Goal: Task Accomplishment & Management: Manage account settings

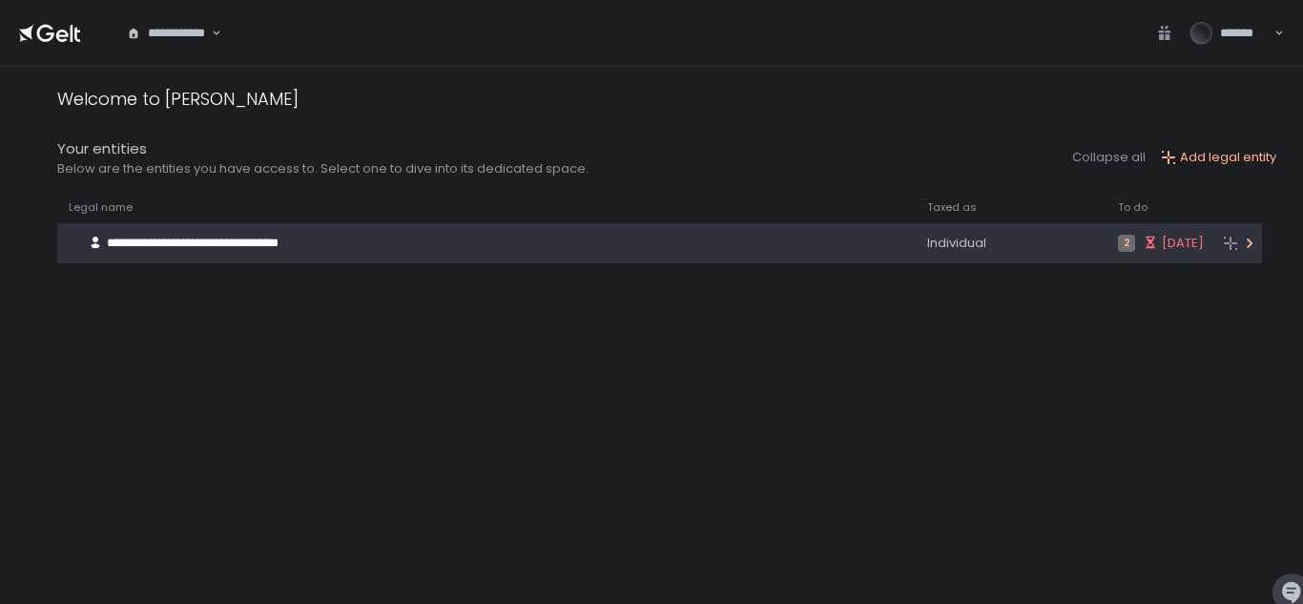
click at [215, 236] on span "**********" at bounding box center [193, 242] width 172 height 12
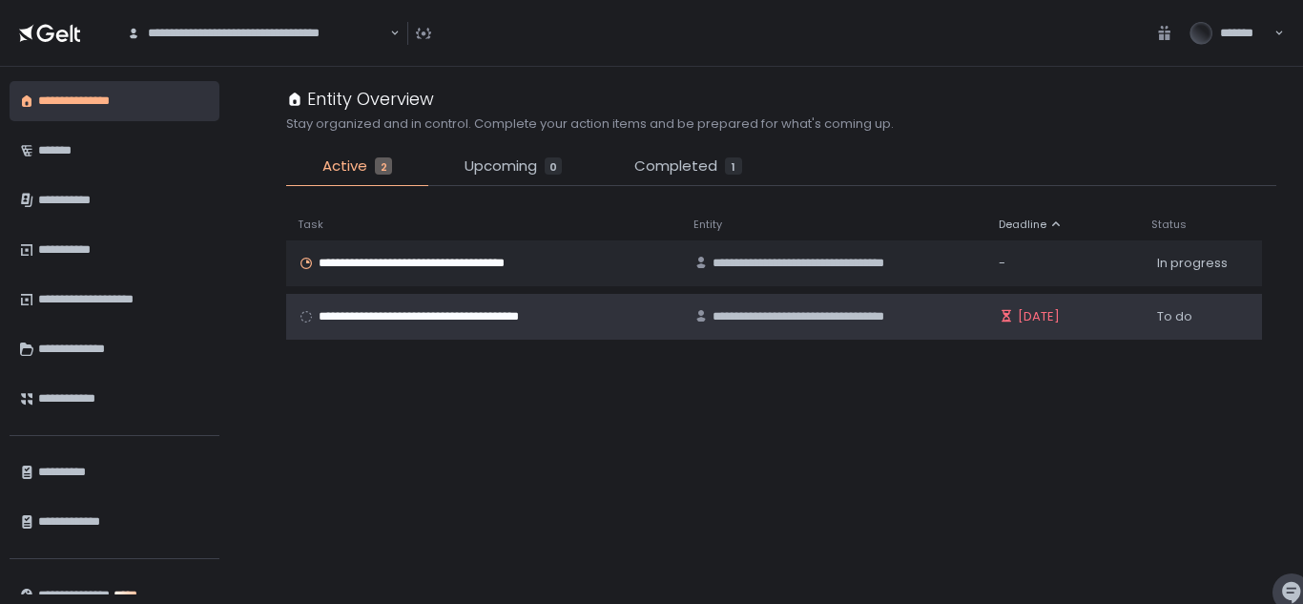
click at [446, 313] on span "**********" at bounding box center [462, 316] width 286 height 17
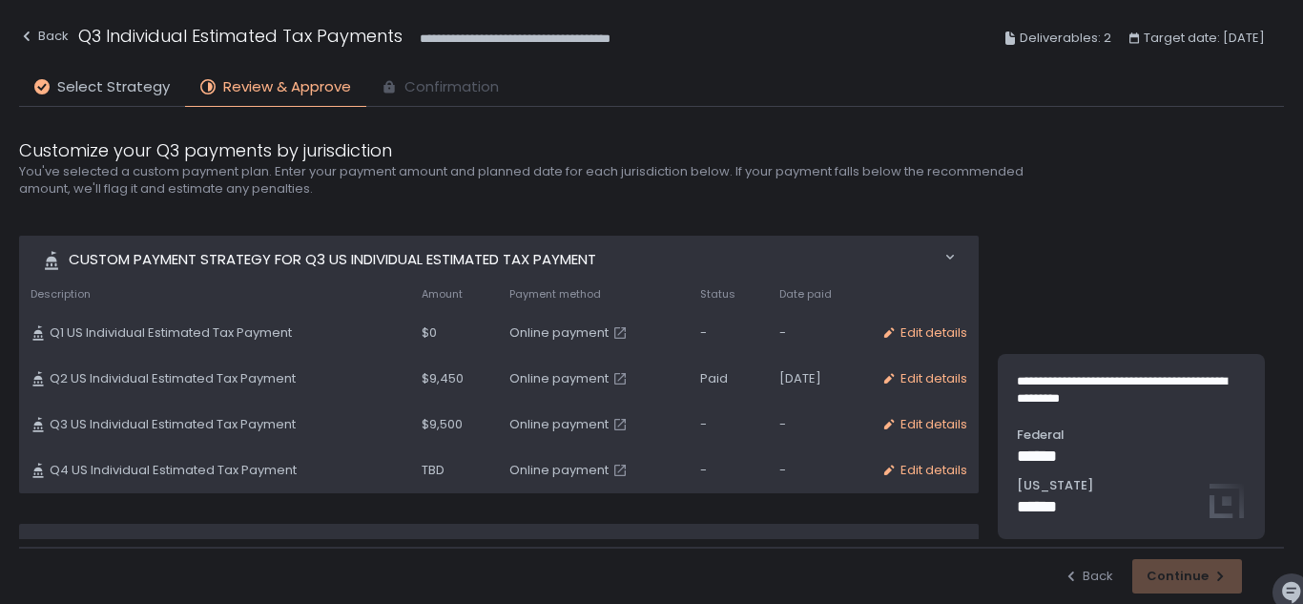
click at [932, 433] on td "Edit details" at bounding box center [924, 424] width 109 height 46
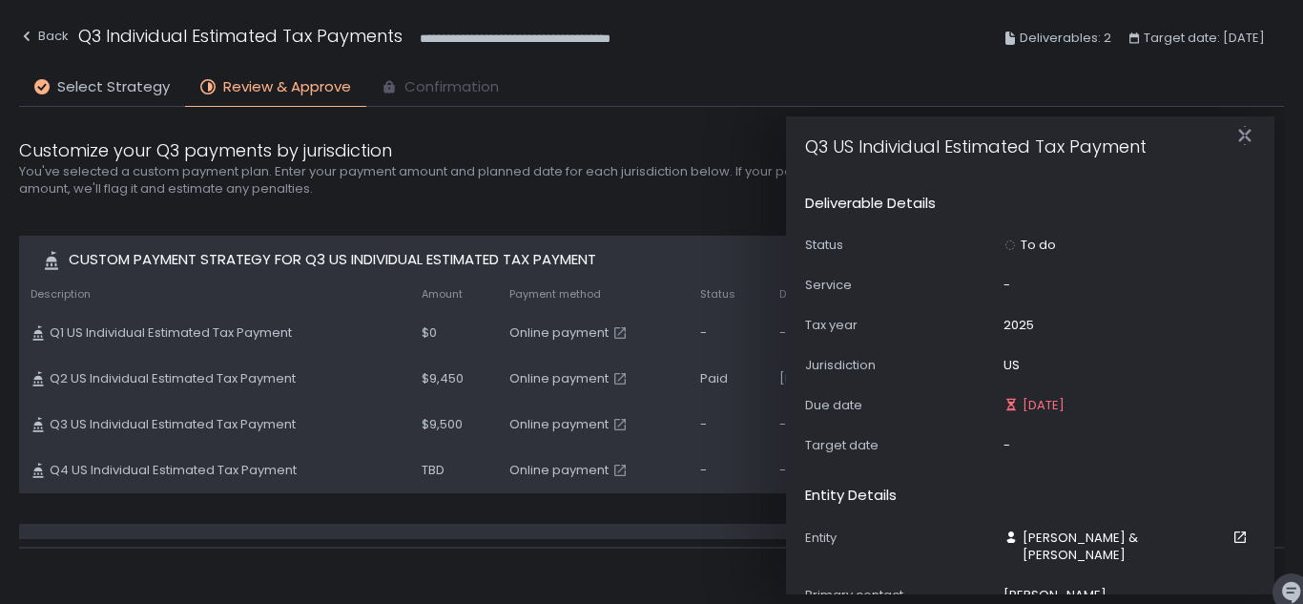
click at [1006, 445] on div "-" at bounding box center [1006, 445] width 7 height 17
click at [1023, 389] on div "Status To do Service - Tax year [DATE] Jurisdiction US Due date [DATE] Target d…" at bounding box center [1030, 344] width 450 height 217
click at [1009, 246] on div at bounding box center [1009, 245] width 13 height 10
click at [1019, 239] on div "To do" at bounding box center [1029, 244] width 52 height 17
click at [1020, 239] on div "To do" at bounding box center [1029, 244] width 52 height 17
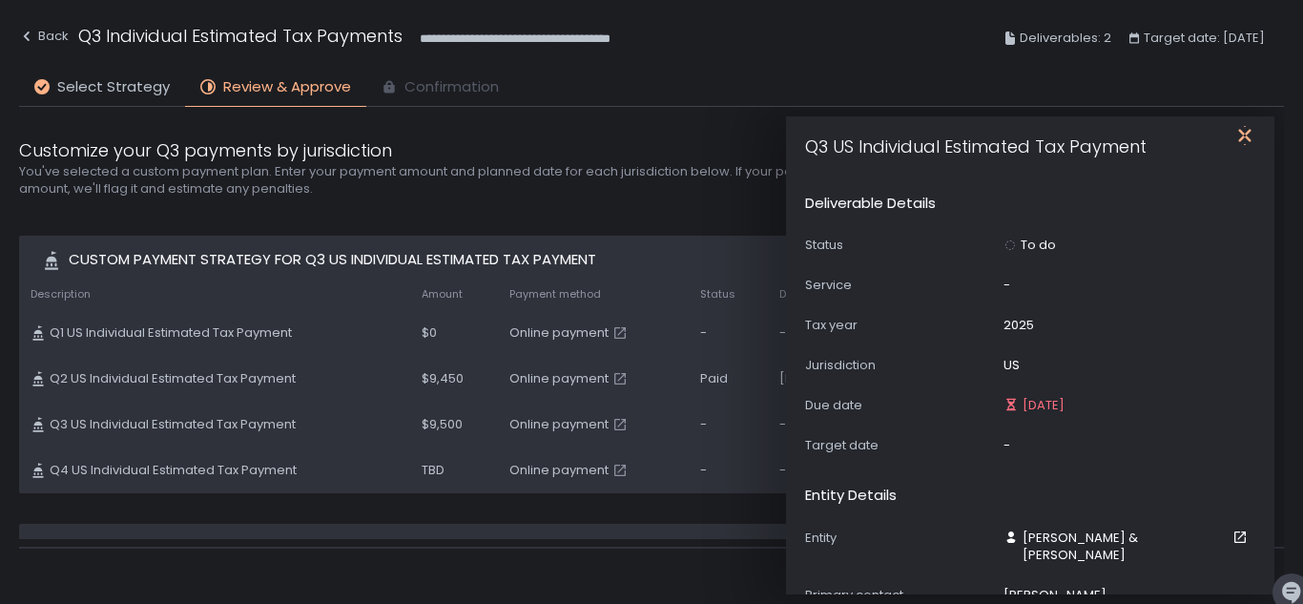
click at [1243, 130] on icon "button" at bounding box center [1244, 135] width 19 height 19
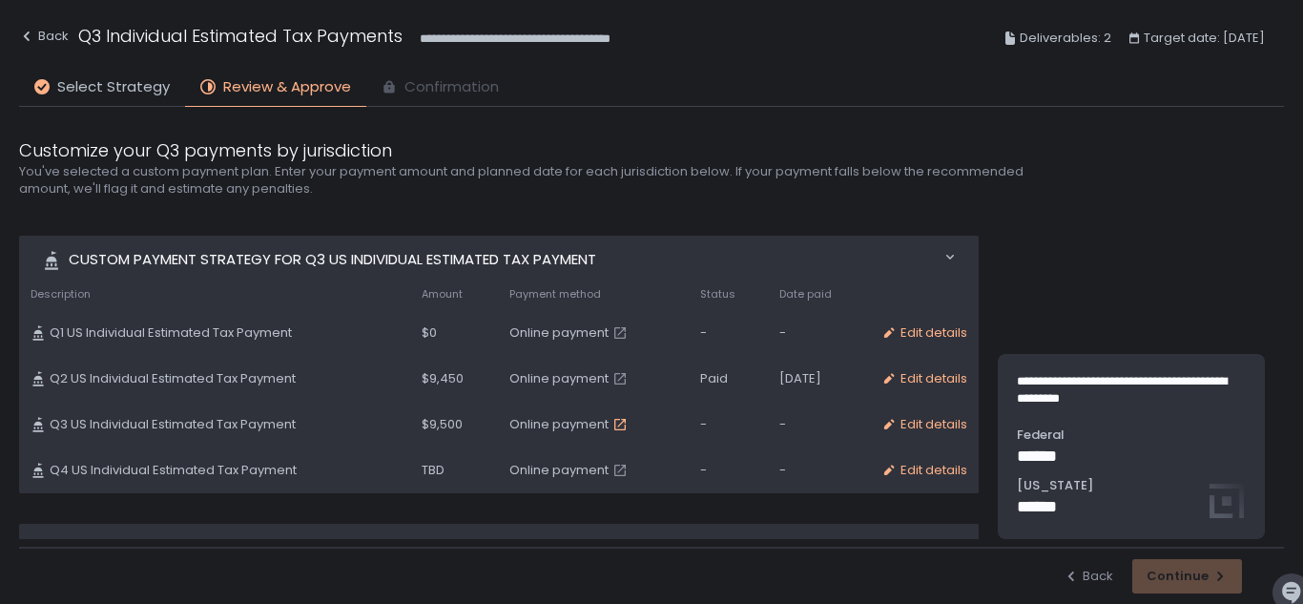
click at [612, 424] on icon "button" at bounding box center [619, 424] width 15 height 15
click at [700, 419] on div "-" at bounding box center [728, 424] width 56 height 17
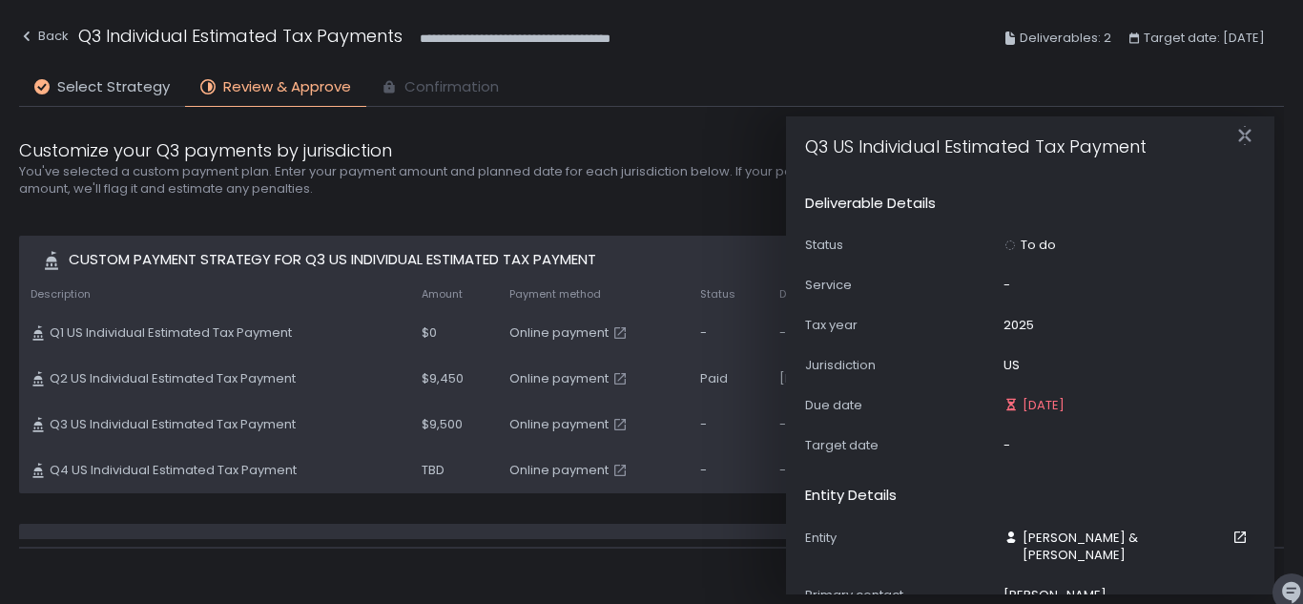
click at [1009, 285] on div "-" at bounding box center [1006, 285] width 7 height 17
click at [1010, 245] on div at bounding box center [1009, 245] width 13 height 10
click at [1008, 242] on div at bounding box center [1009, 245] width 13 height 10
click at [996, 448] on div "Target date -" at bounding box center [1030, 445] width 450 height 17
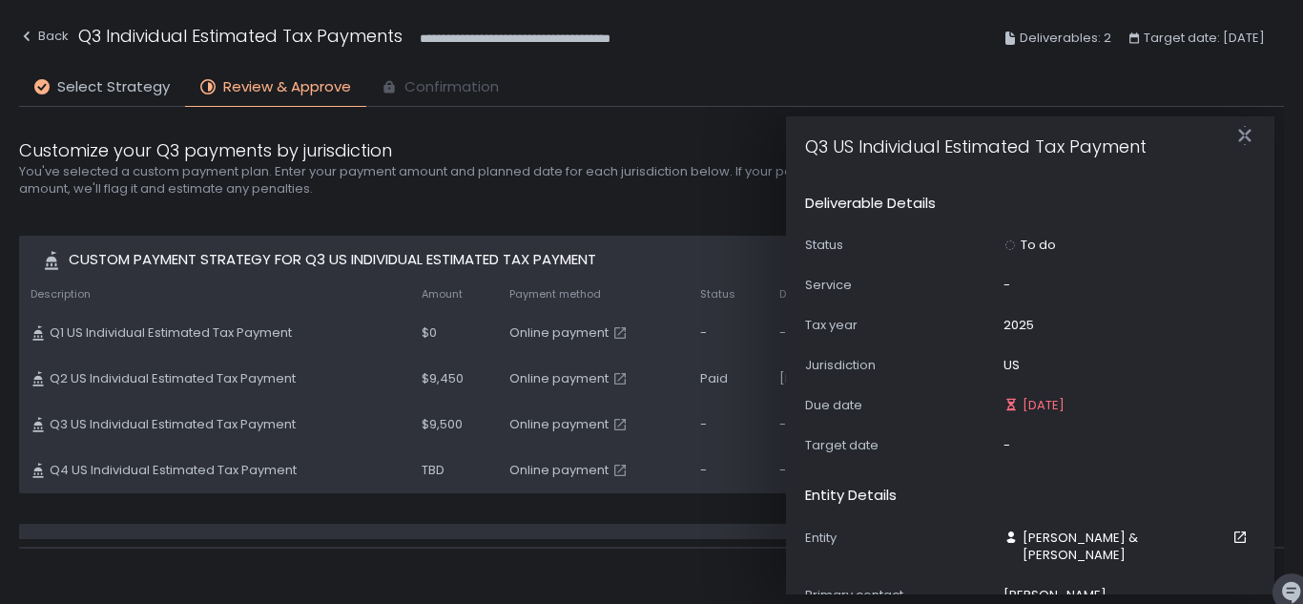
click at [1004, 448] on div "-" at bounding box center [1006, 445] width 7 height 17
click at [768, 410] on td "-" at bounding box center [819, 424] width 102 height 46
click at [1247, 136] on icon "button" at bounding box center [1244, 135] width 12 height 24
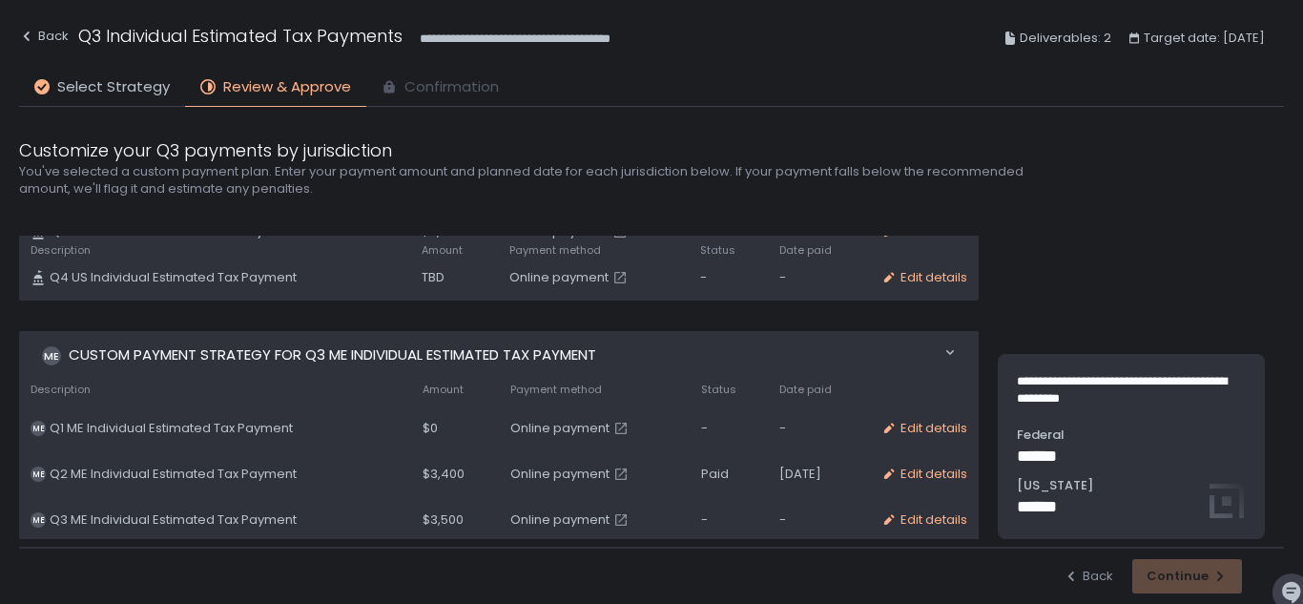
scroll to position [194, 0]
click at [553, 381] on span "Payment method" at bounding box center [556, 388] width 92 height 14
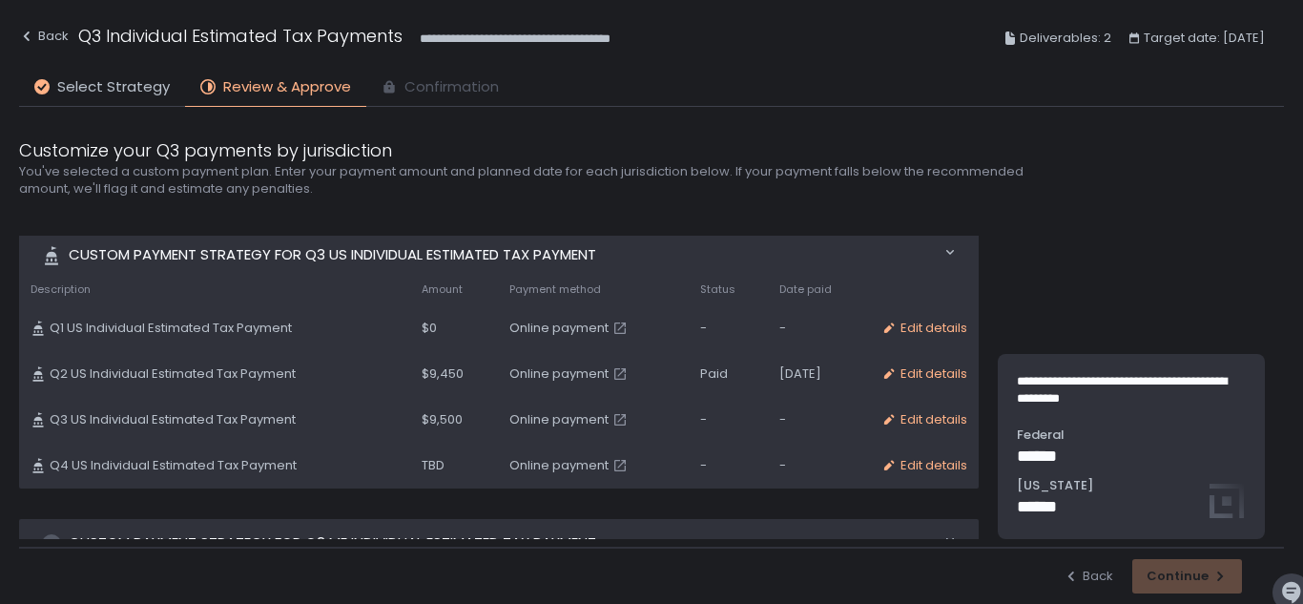
scroll to position [0, 0]
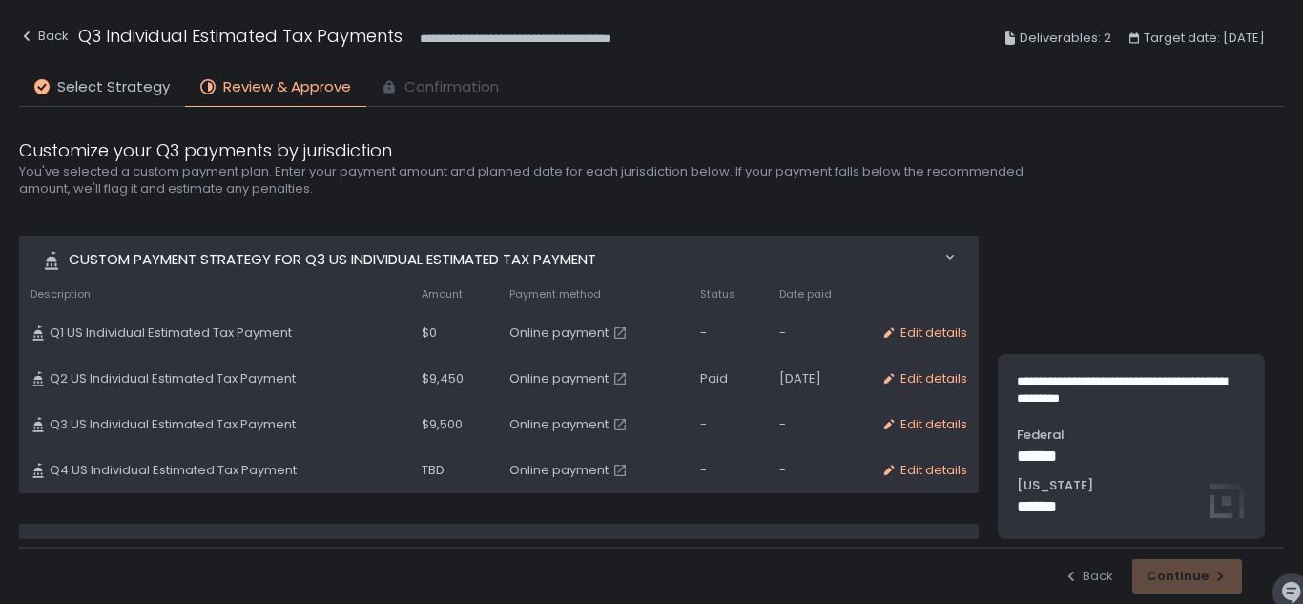
click at [638, 425] on div "Online payment" at bounding box center [593, 424] width 168 height 17
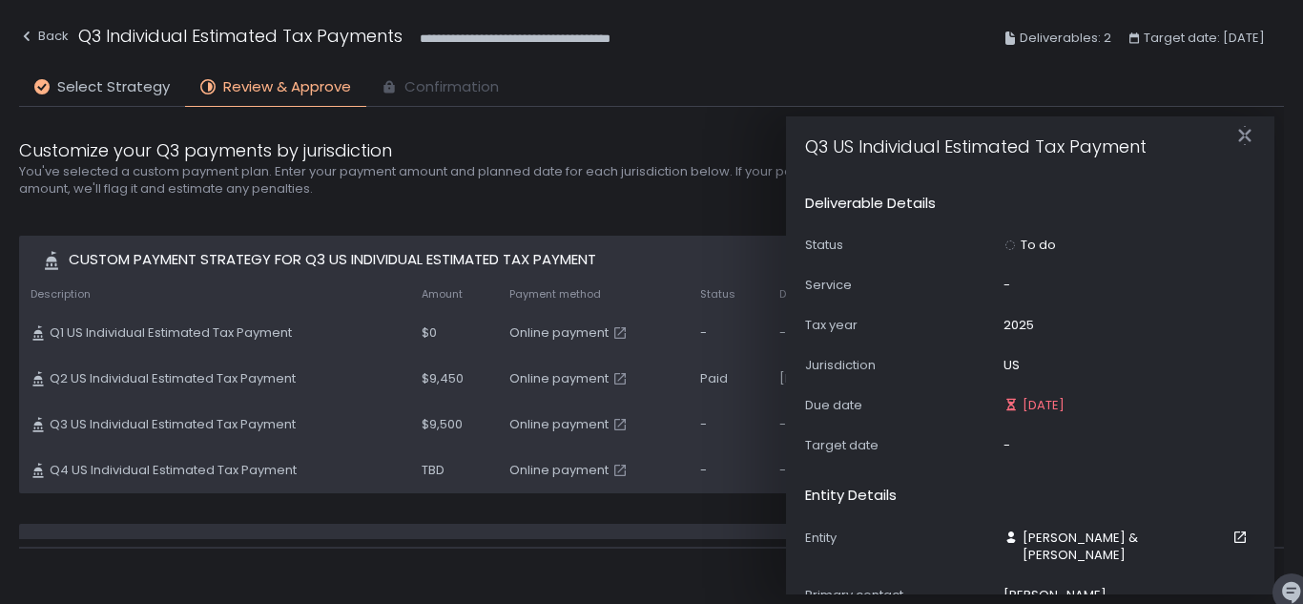
click at [700, 420] on div "-" at bounding box center [728, 424] width 56 height 17
click at [1250, 135] on icon "button" at bounding box center [1244, 135] width 19 height 19
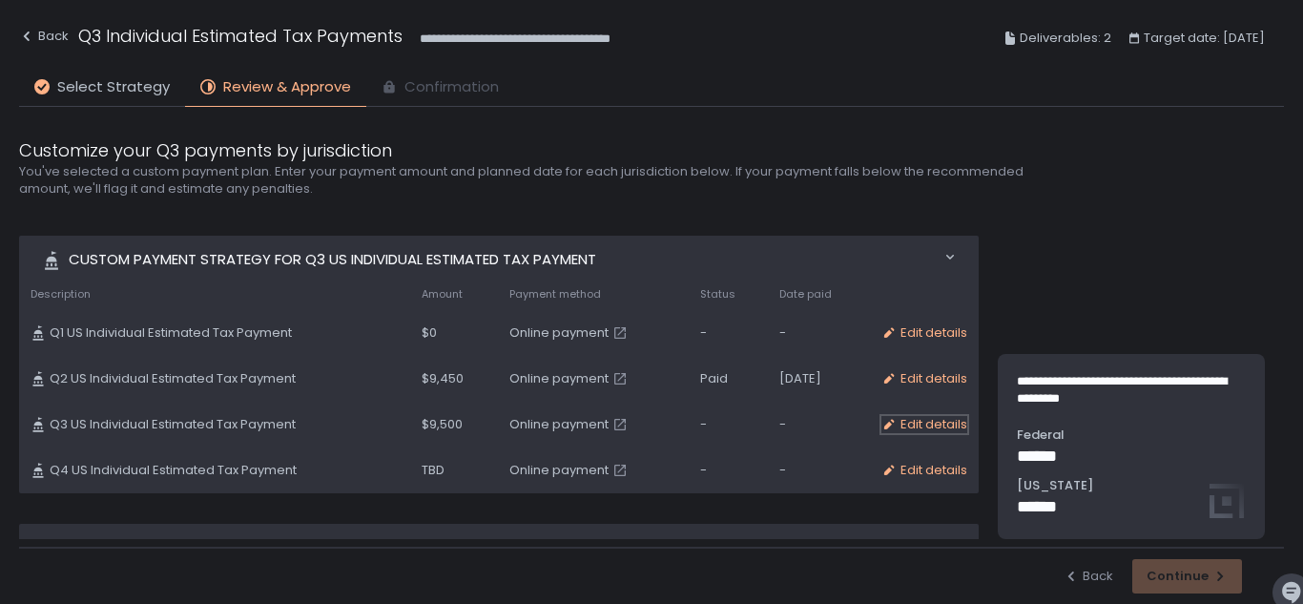
click at [915, 420] on div "Edit details" at bounding box center [924, 424] width 86 height 17
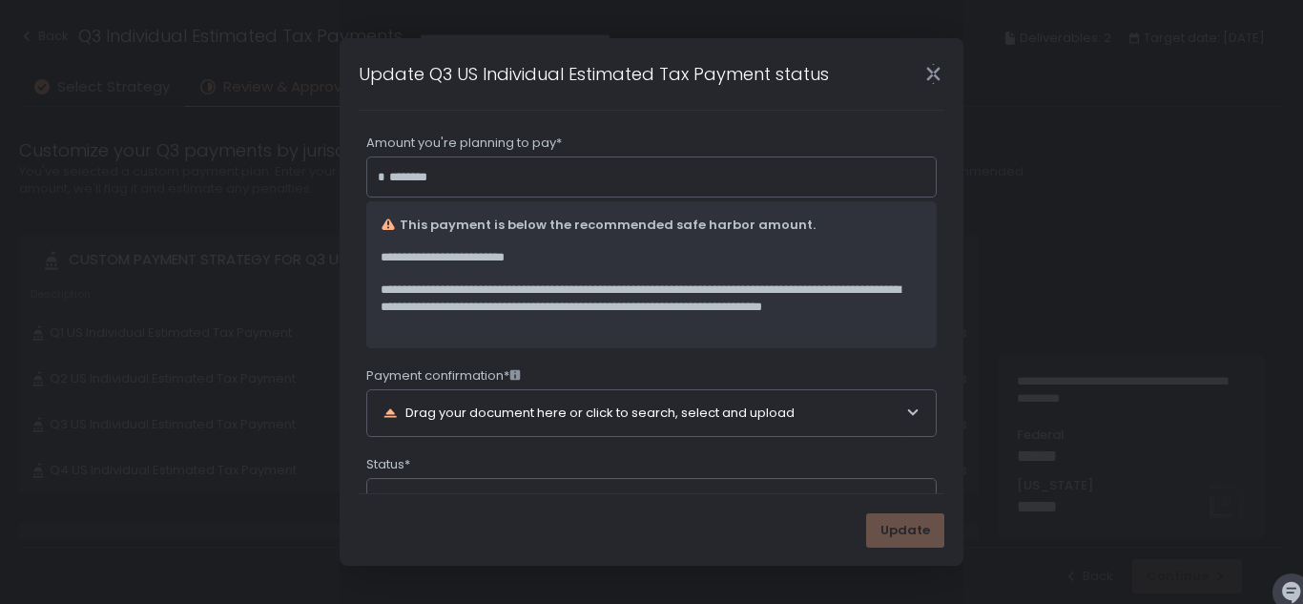
scroll to position [378, 0]
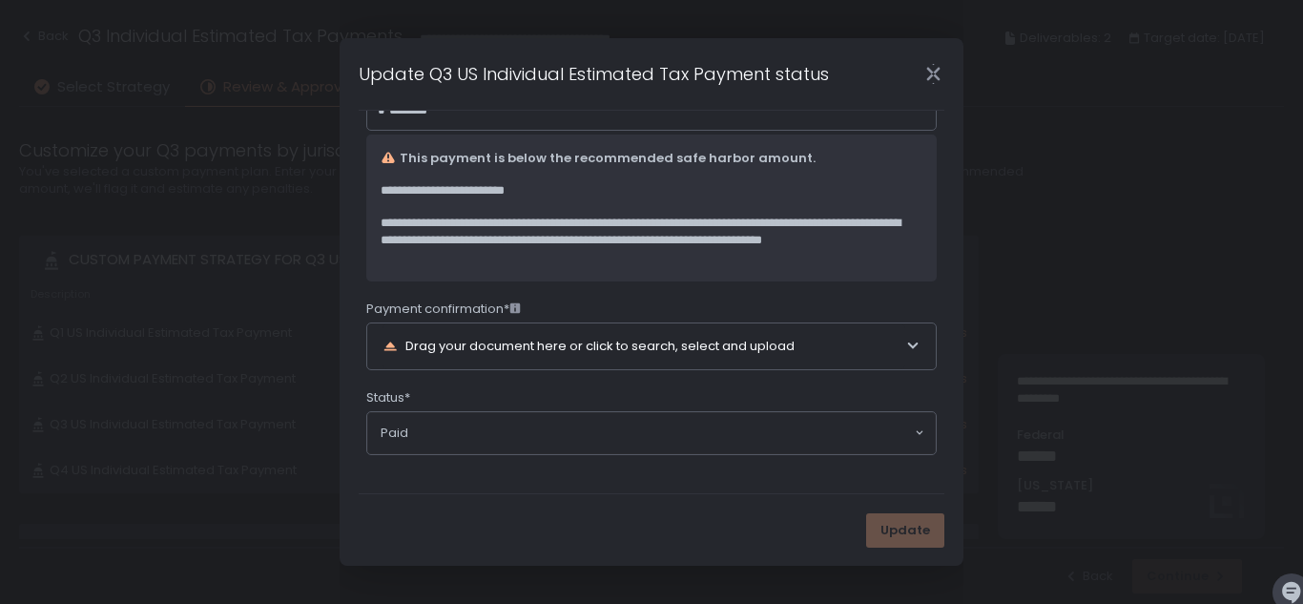
click at [908, 429] on div "Paid" at bounding box center [647, 432] width 536 height 19
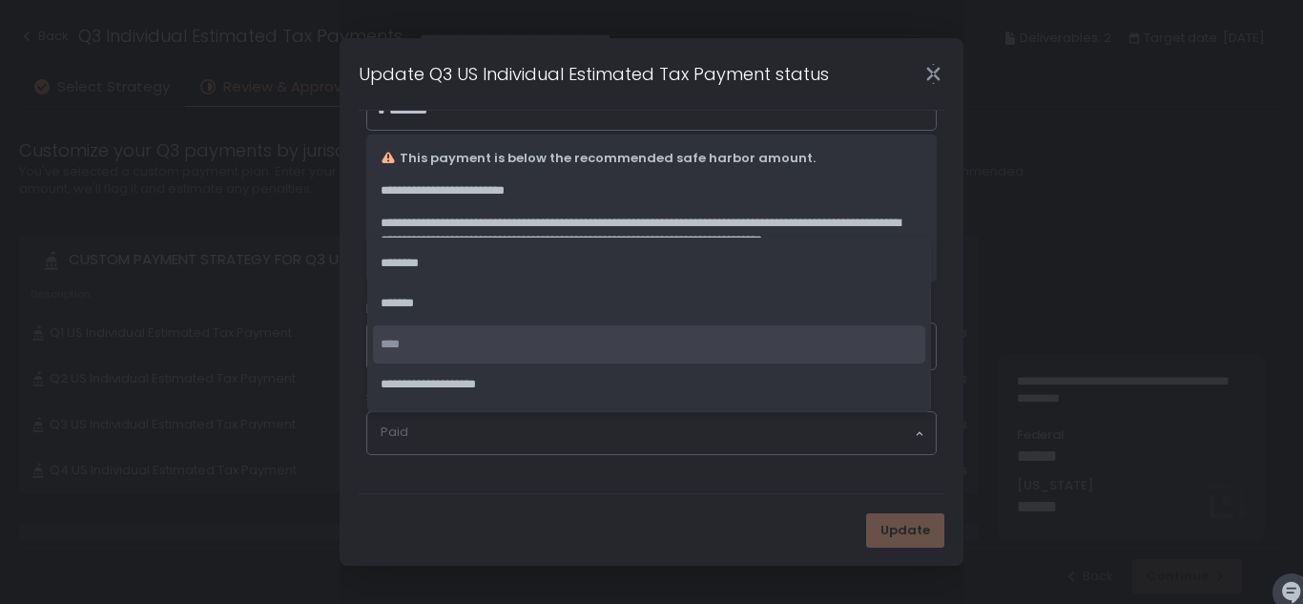
click at [396, 343] on span "****" at bounding box center [389, 344] width 19 height 12
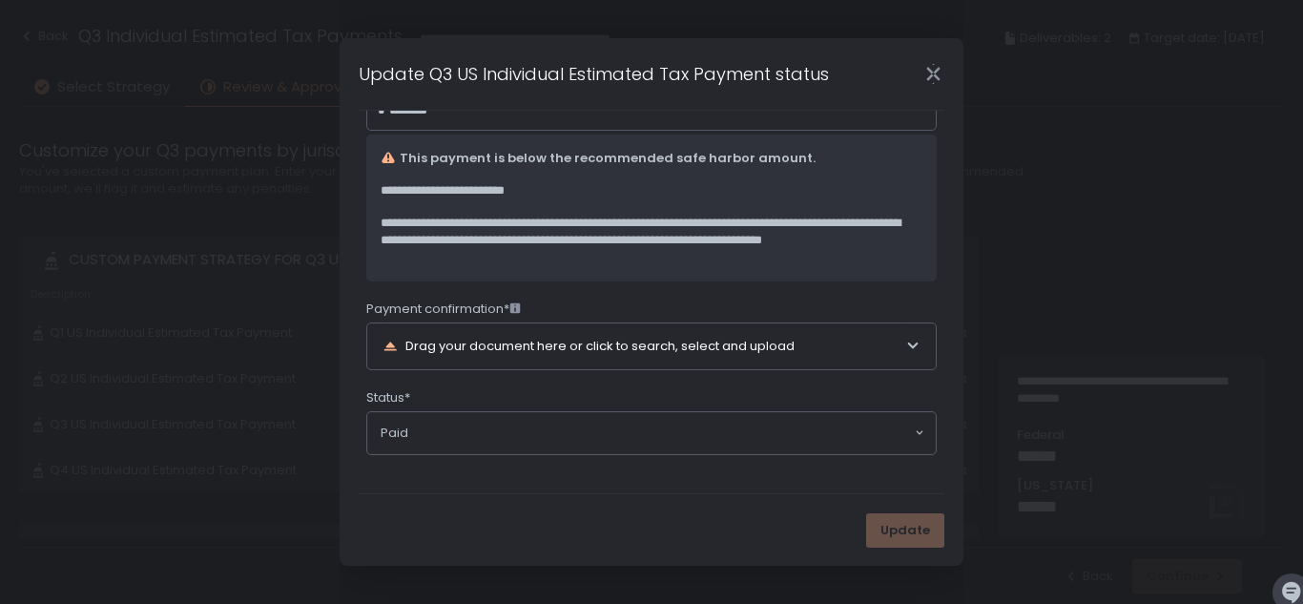
scroll to position [0, 0]
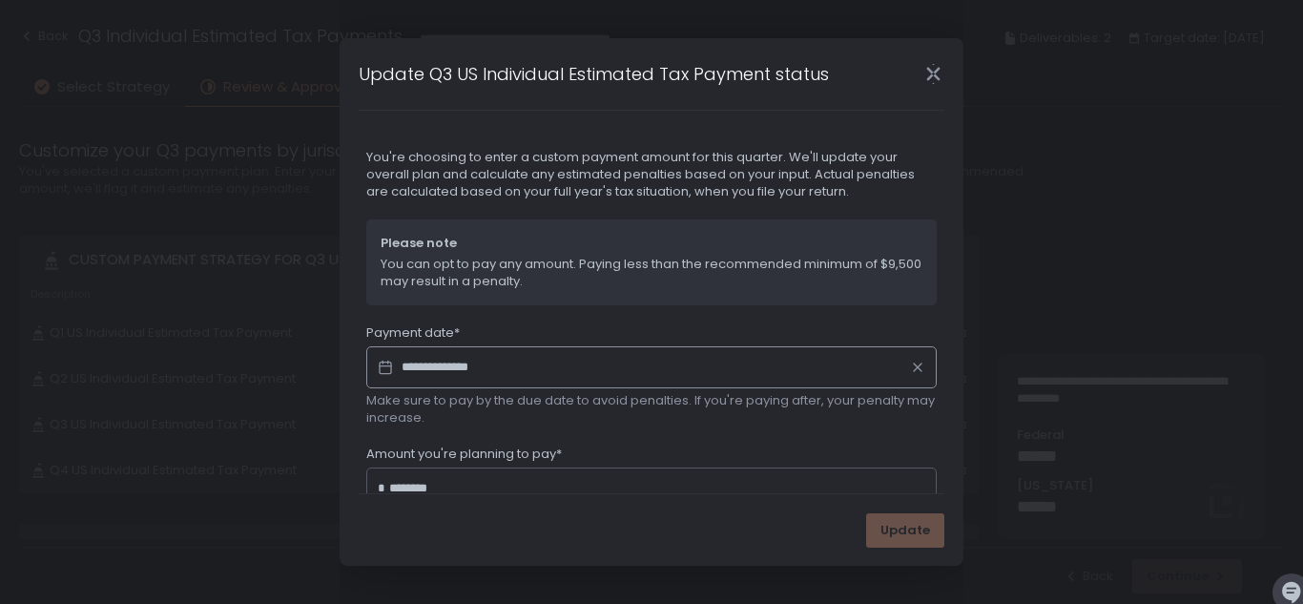
click at [463, 364] on input "**********" at bounding box center [651, 367] width 570 height 42
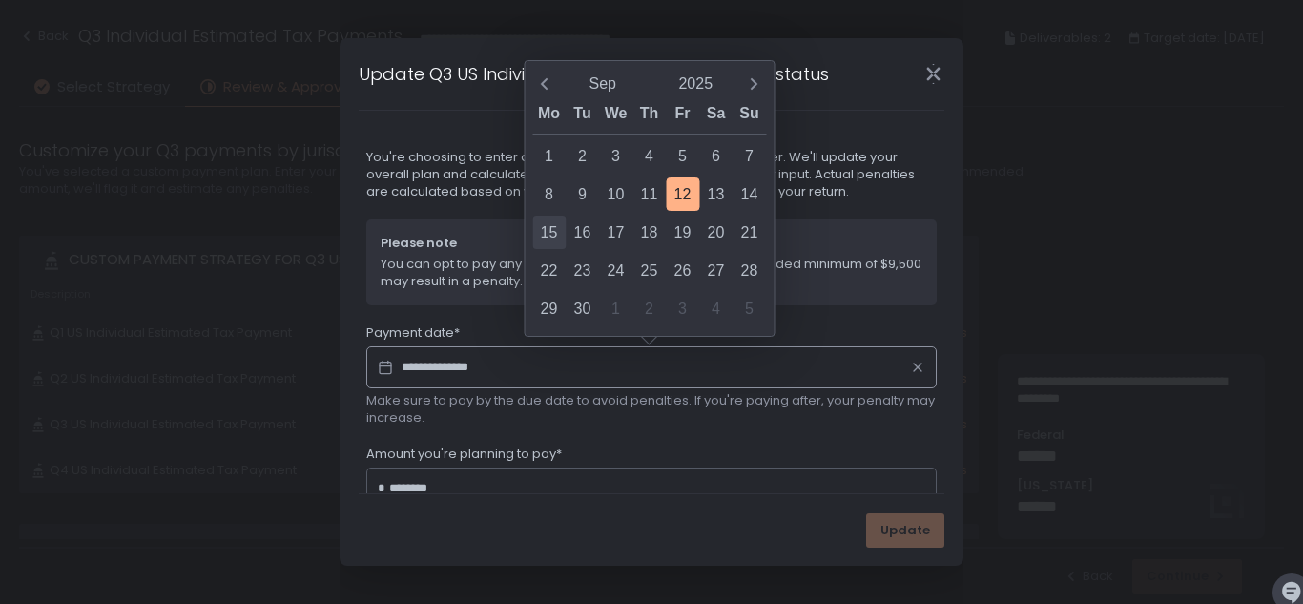
click at [551, 232] on div "15" at bounding box center [548, 232] width 33 height 33
type input "**********"
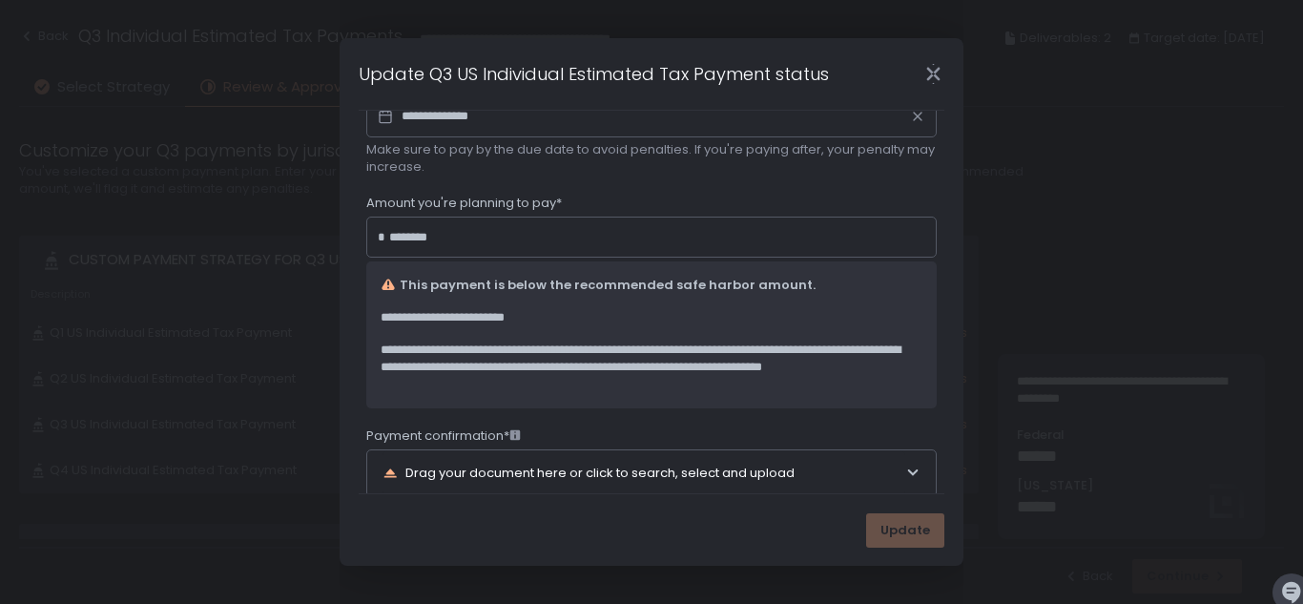
scroll to position [253, 0]
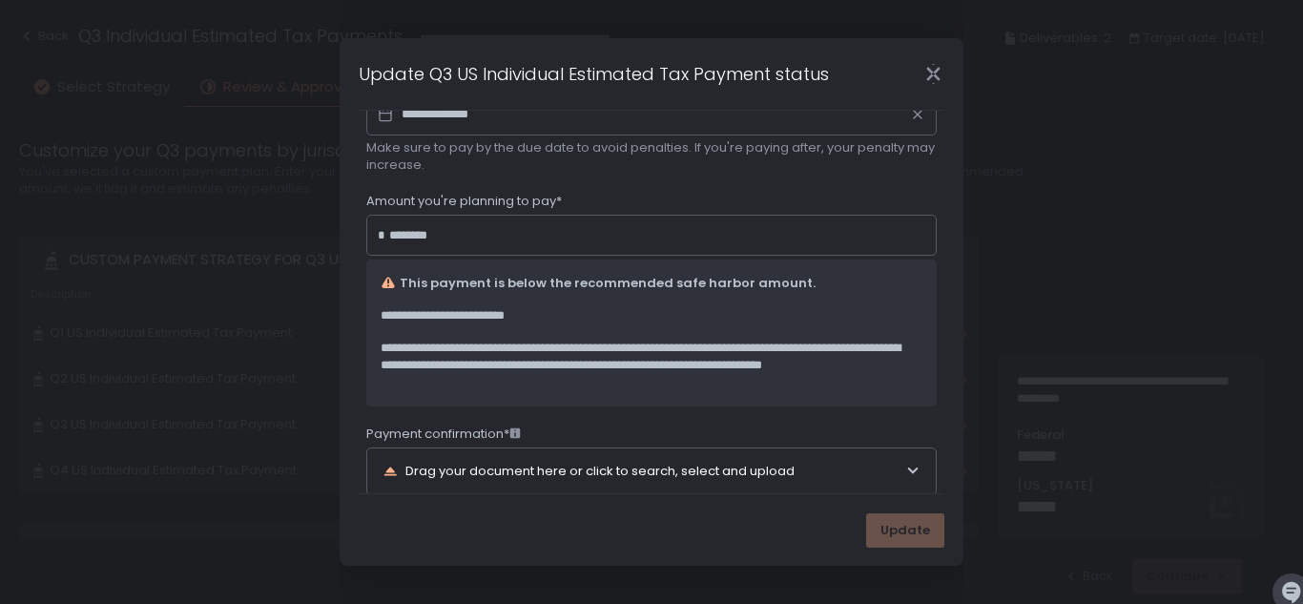
click at [905, 528] on div "Update" at bounding box center [905, 530] width 78 height 34
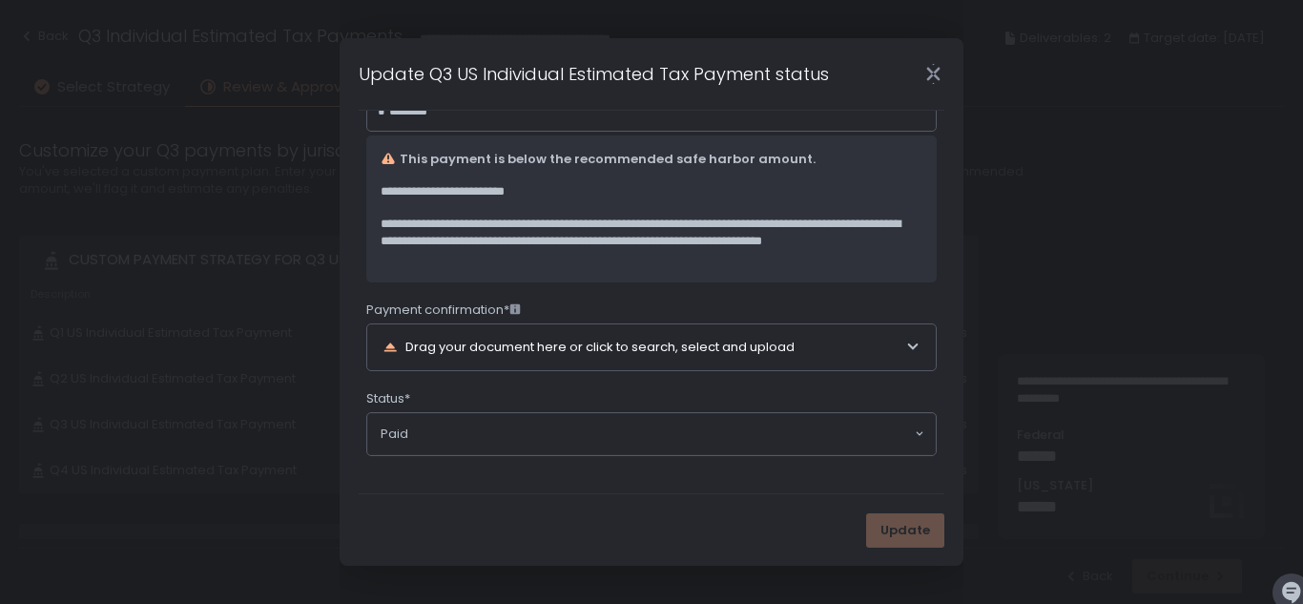
scroll to position [378, 0]
click at [910, 348] on icon at bounding box center [912, 346] width 15 height 15
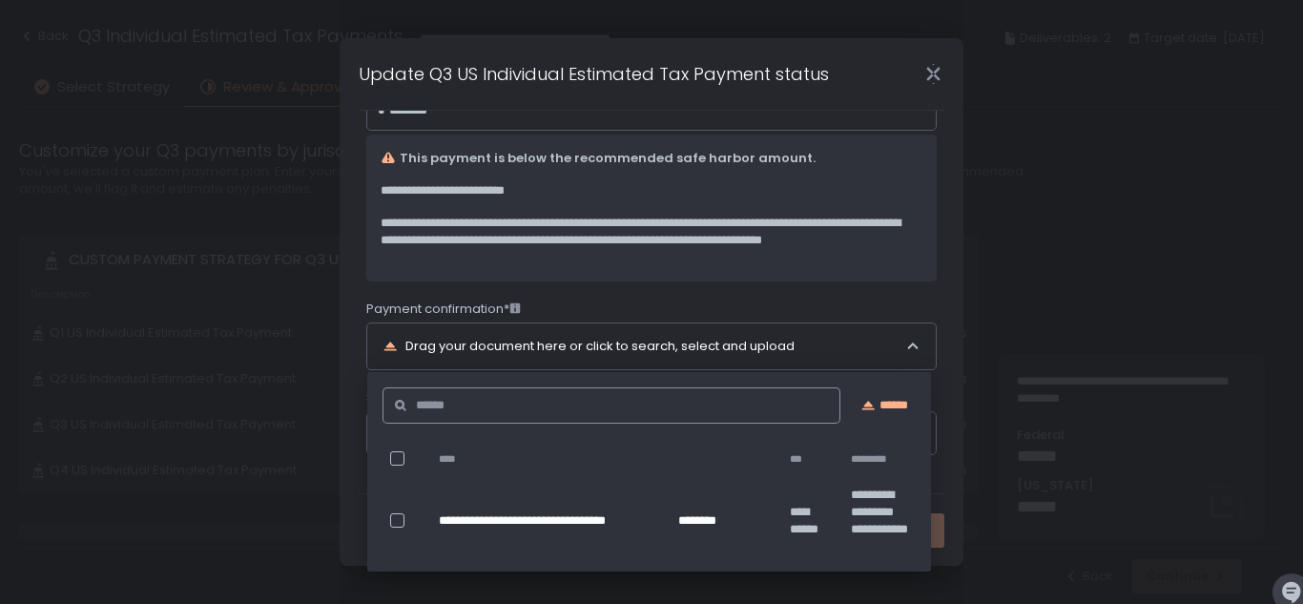
click at [732, 409] on input at bounding box center [617, 405] width 402 height 36
click at [396, 521] on div at bounding box center [397, 520] width 14 height 14
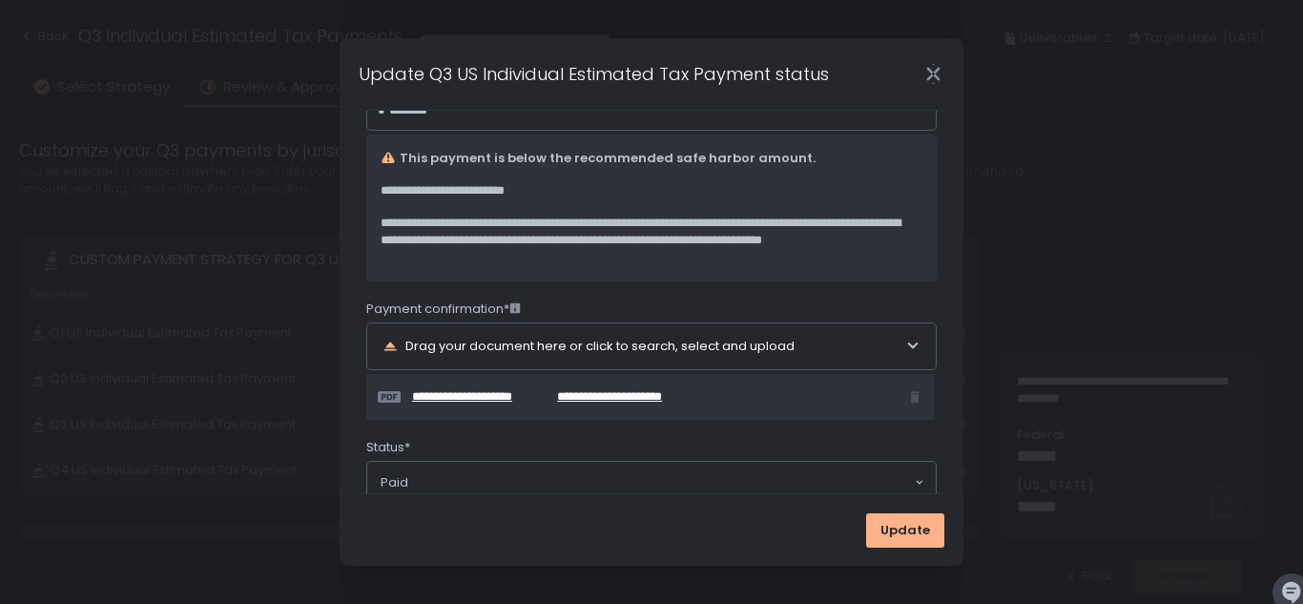
click at [726, 395] on div "**********" at bounding box center [657, 396] width 490 height 15
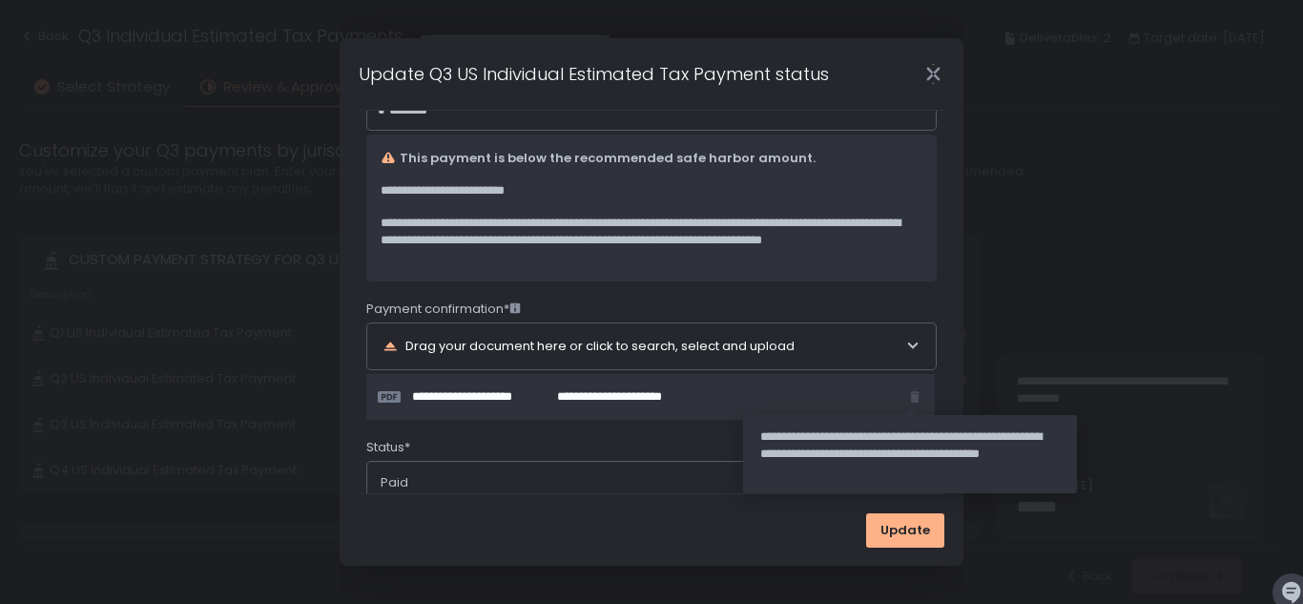
click at [907, 398] on span at bounding box center [914, 396] width 17 height 17
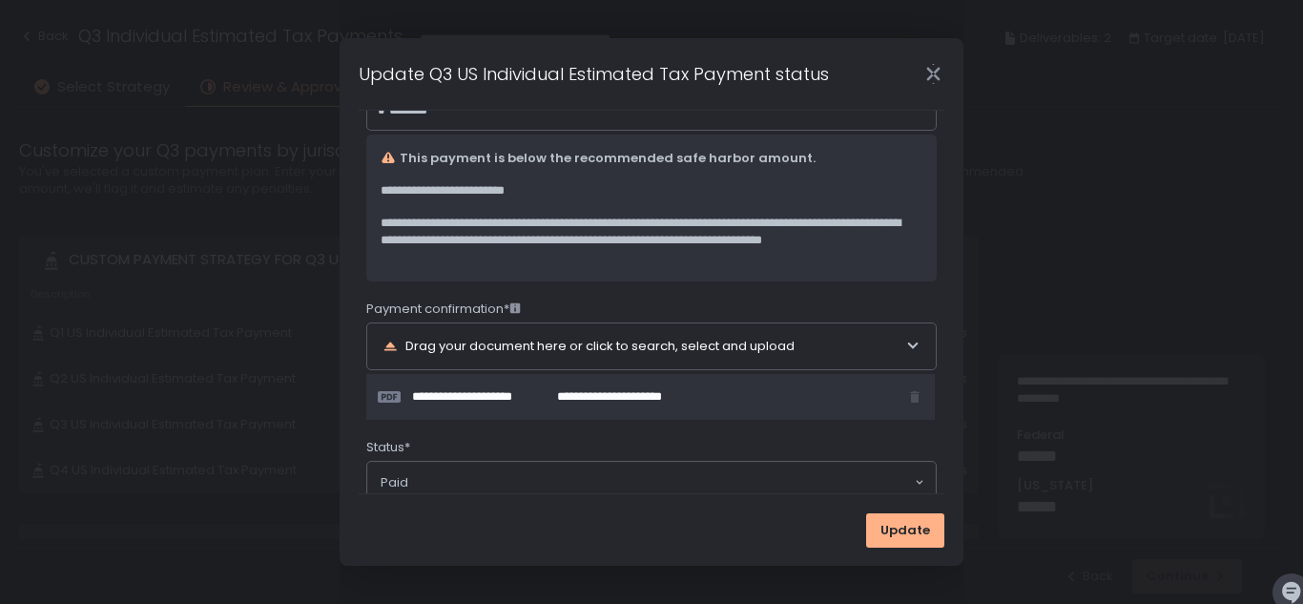
click at [910, 394] on span at bounding box center [914, 396] width 17 height 17
click at [869, 353] on div "Drag your document here or click to search, select and upload" at bounding box center [643, 346] width 523 height 46
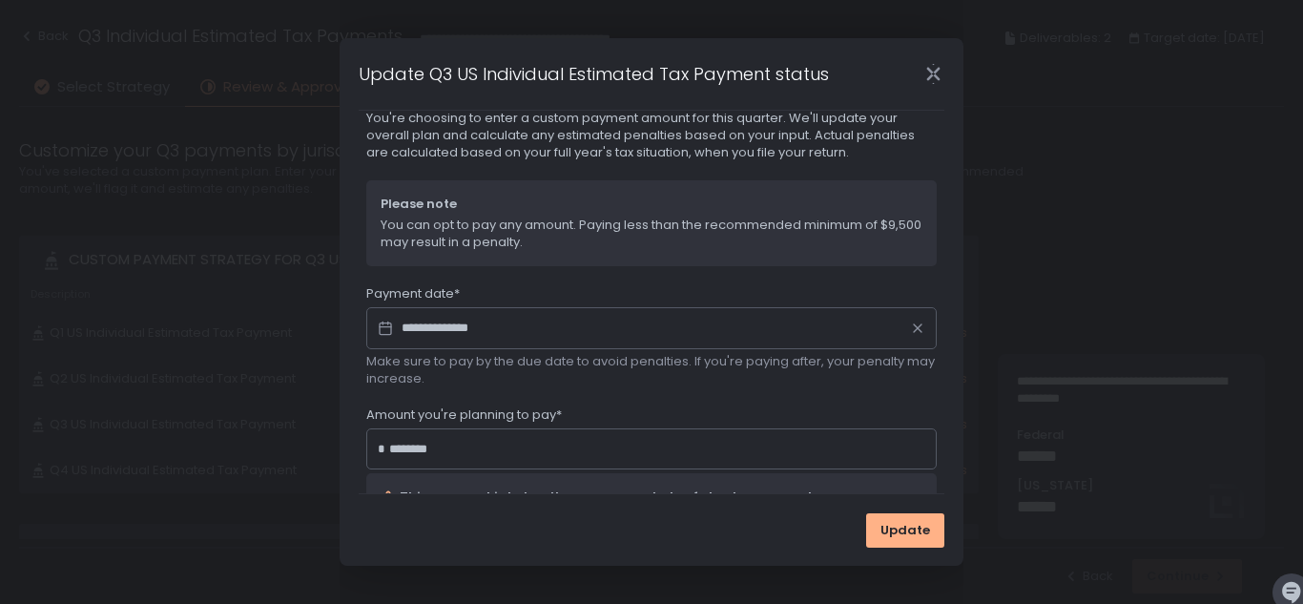
scroll to position [0, 0]
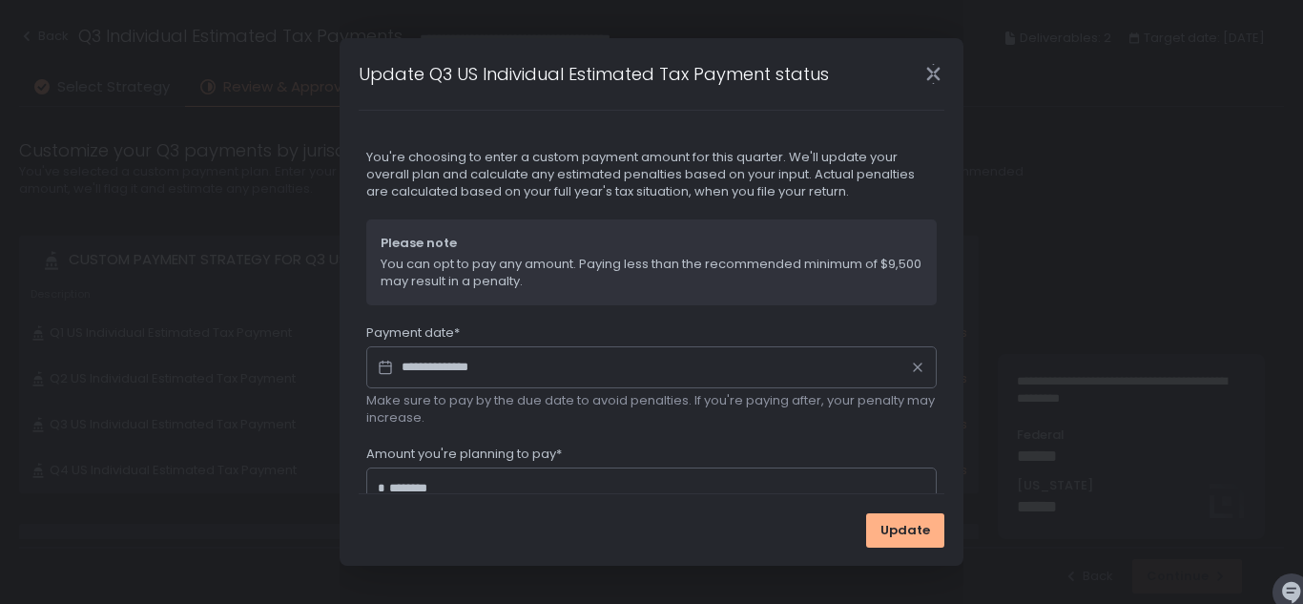
click at [874, 309] on div "**********" at bounding box center [651, 515] width 570 height 733
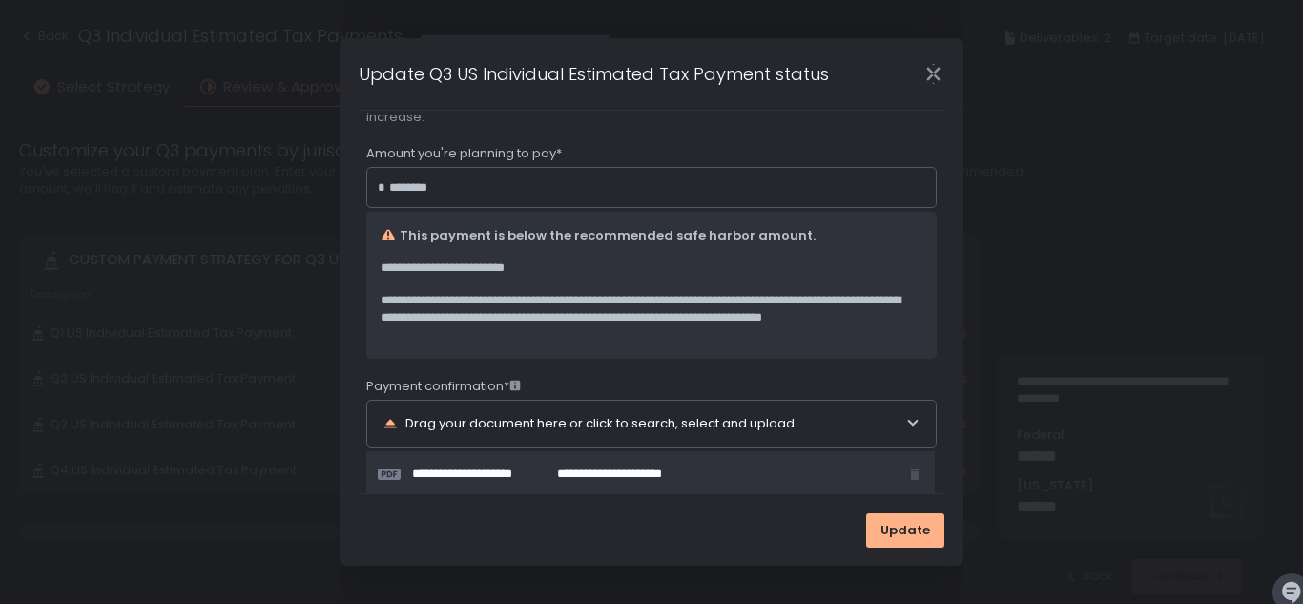
scroll to position [427, 0]
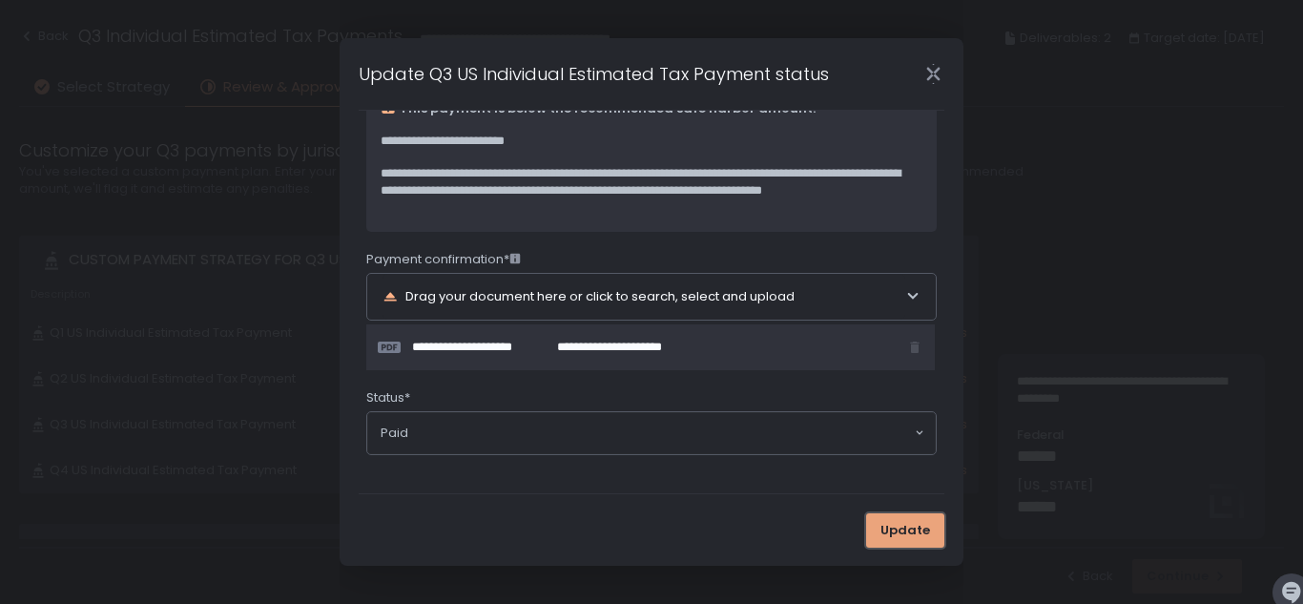
click at [907, 531] on span "Update" at bounding box center [905, 530] width 50 height 17
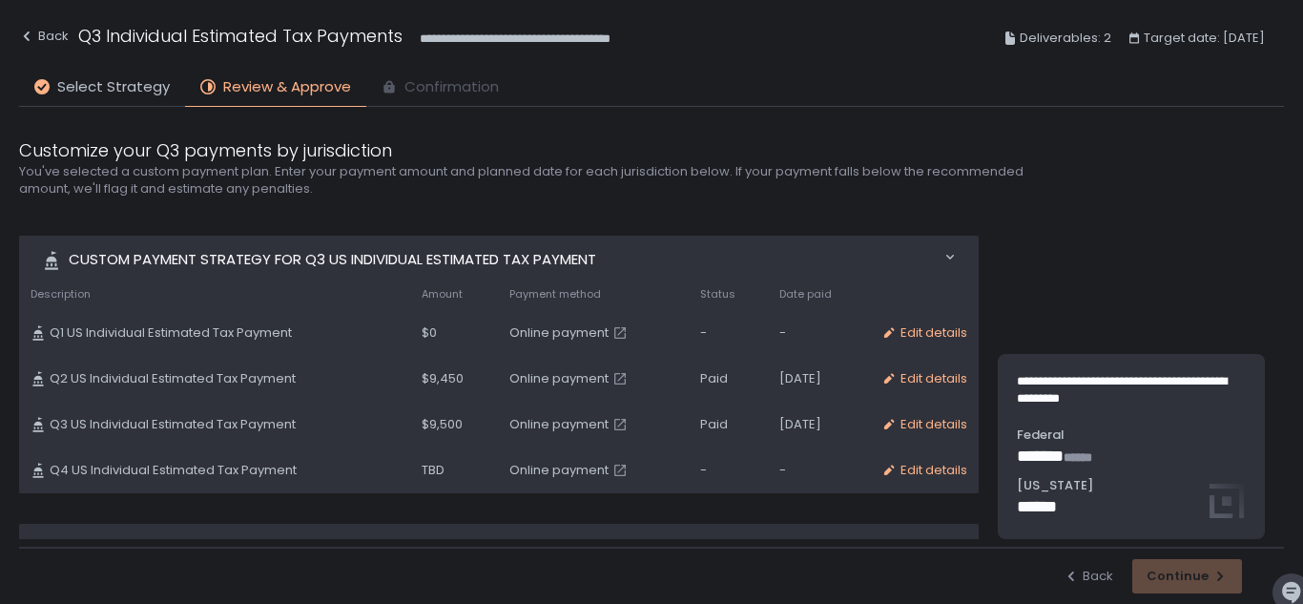
drag, startPoint x: 894, startPoint y: 519, endPoint x: 877, endPoint y: 504, distance: 22.3
click at [891, 515] on div "Custom Payment strategy for Q3 US Individual Estimated Tax Payment Move 0 items…" at bounding box center [498, 508] width 959 height 545
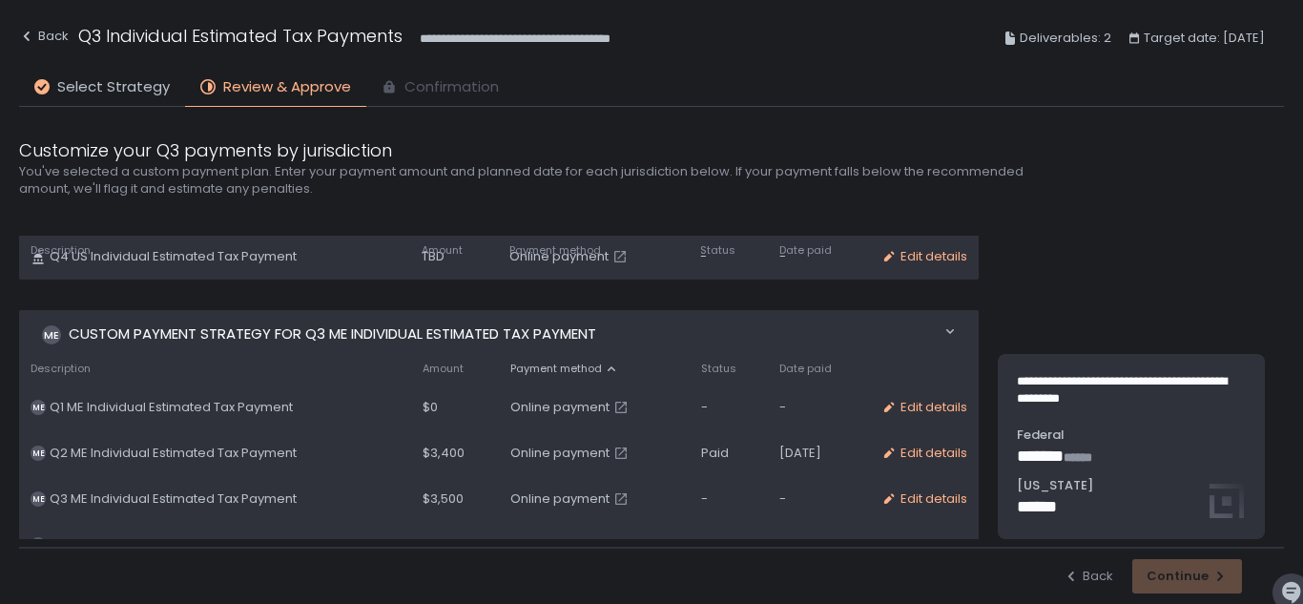
scroll to position [242, 0]
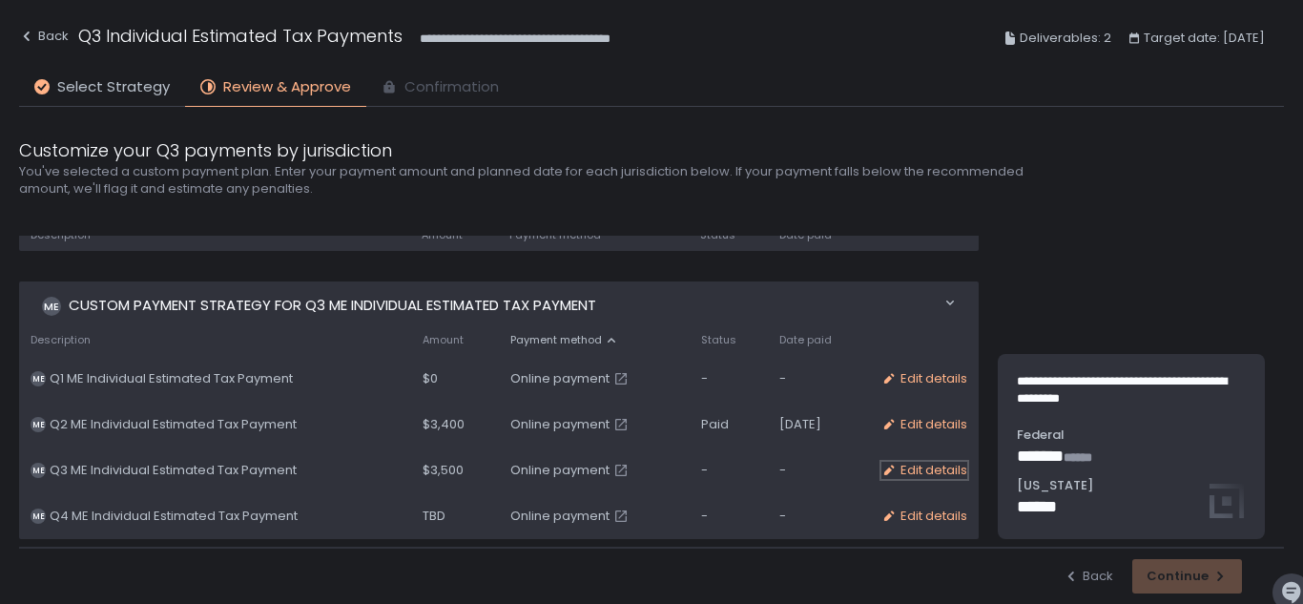
click at [903, 472] on div "Edit details" at bounding box center [924, 470] width 86 height 17
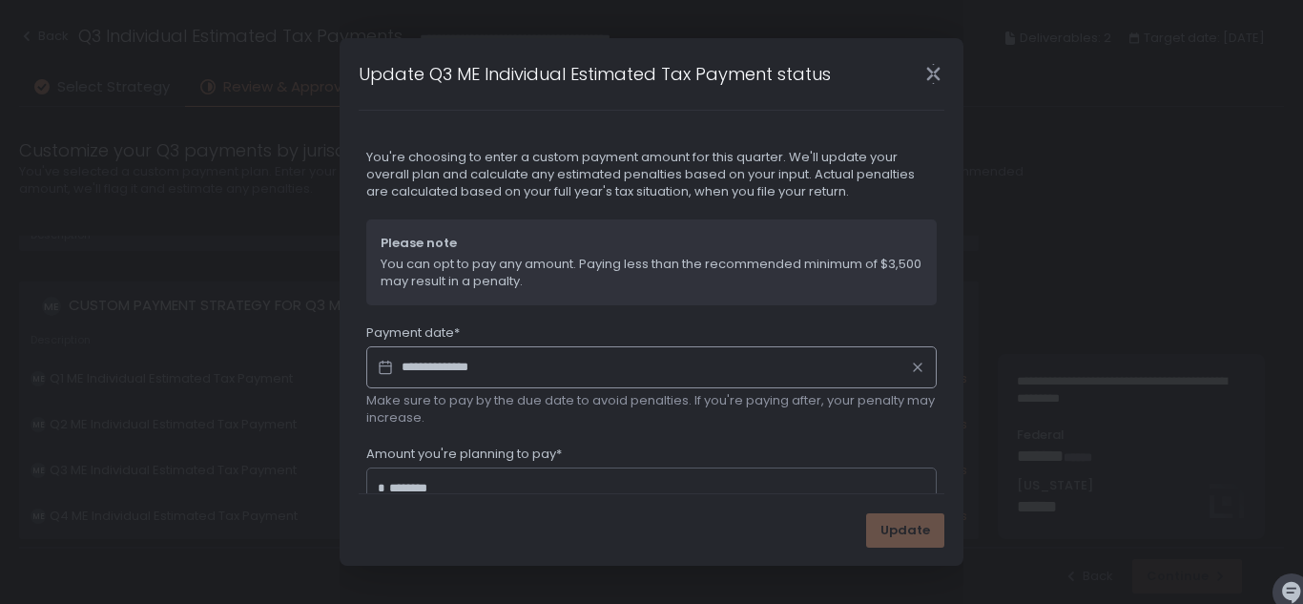
scroll to position [65, 0]
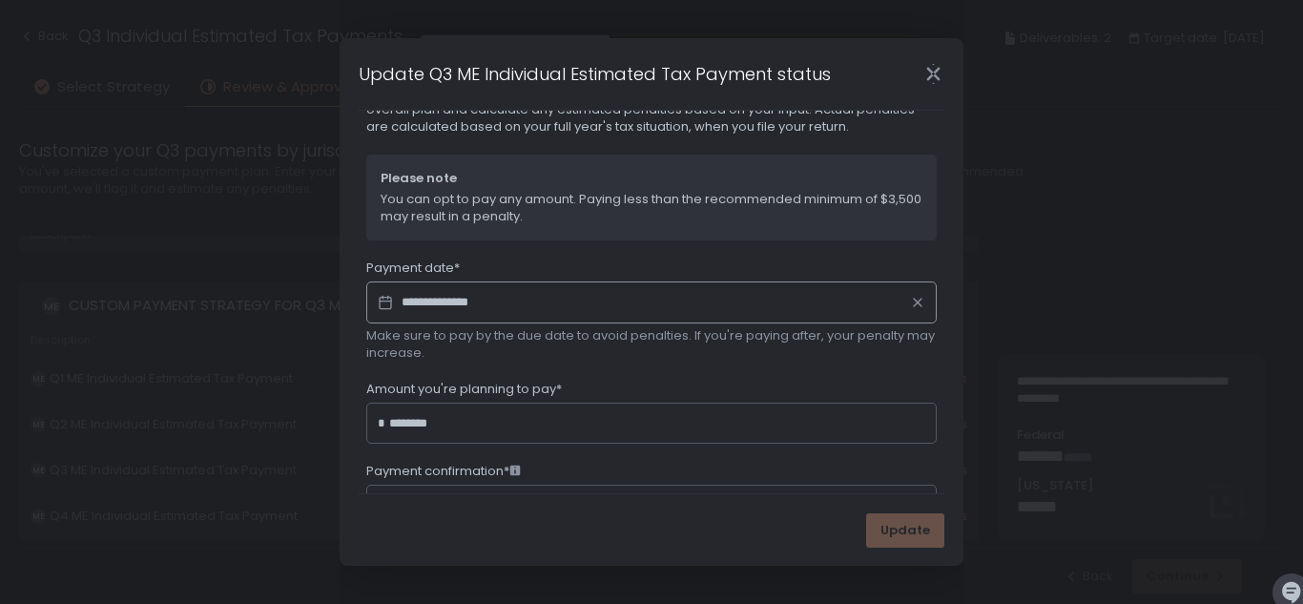
click at [624, 308] on input "**********" at bounding box center [651, 302] width 570 height 42
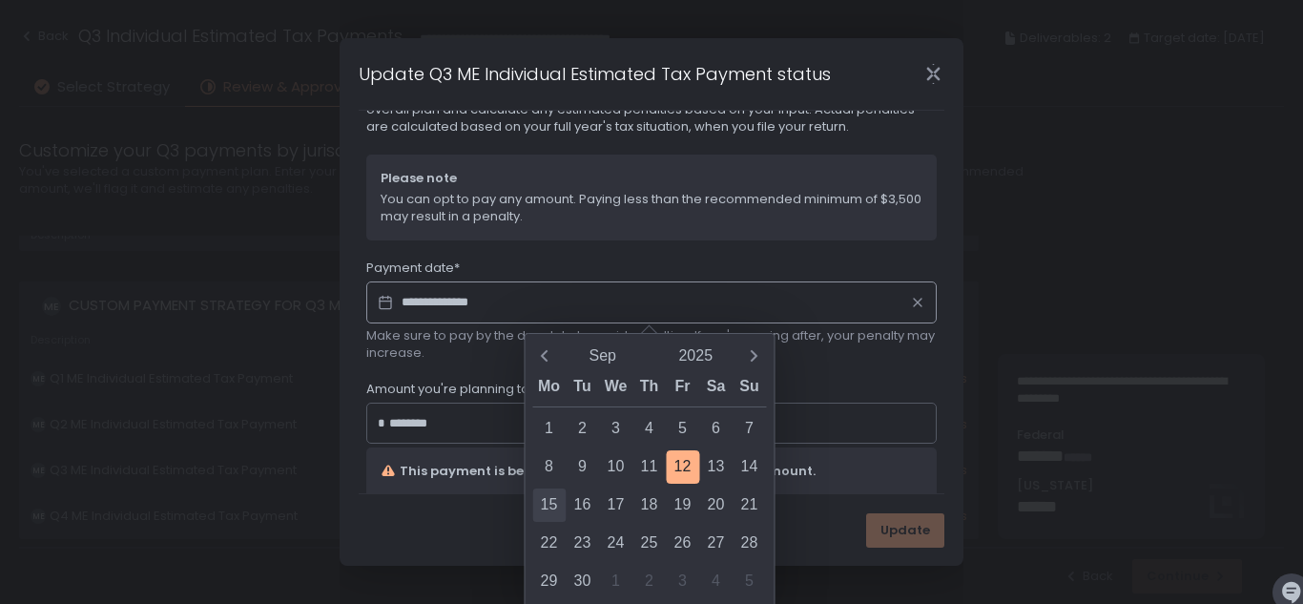
click at [552, 506] on div "15" at bounding box center [548, 504] width 33 height 33
type input "**********"
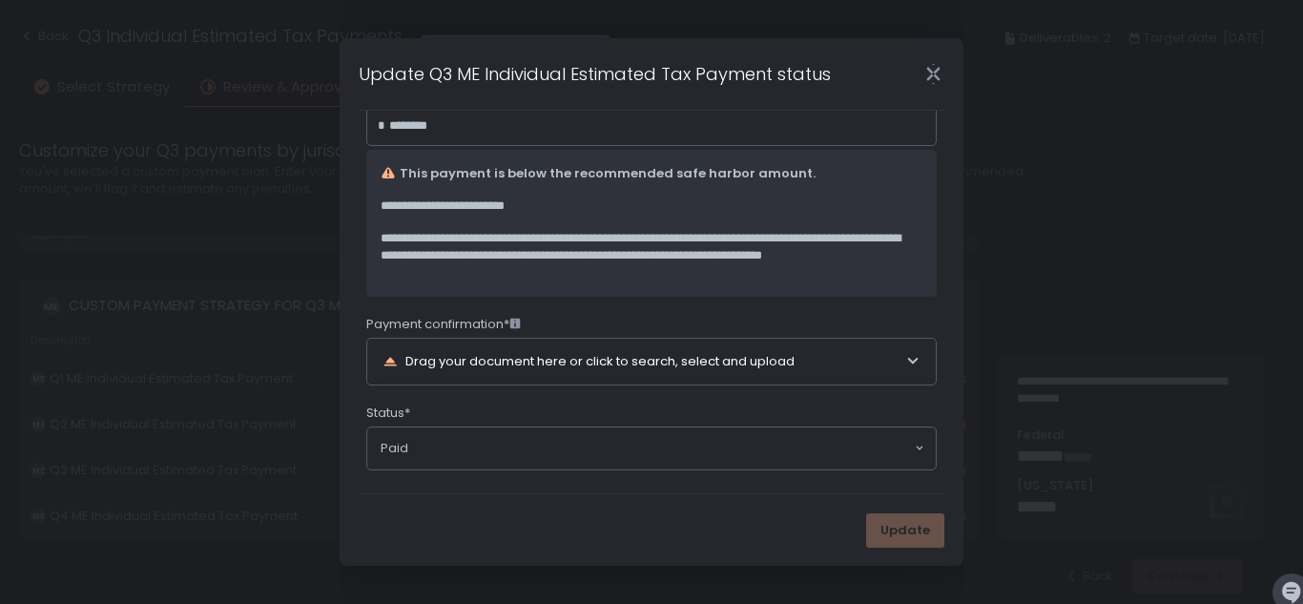
scroll to position [378, 0]
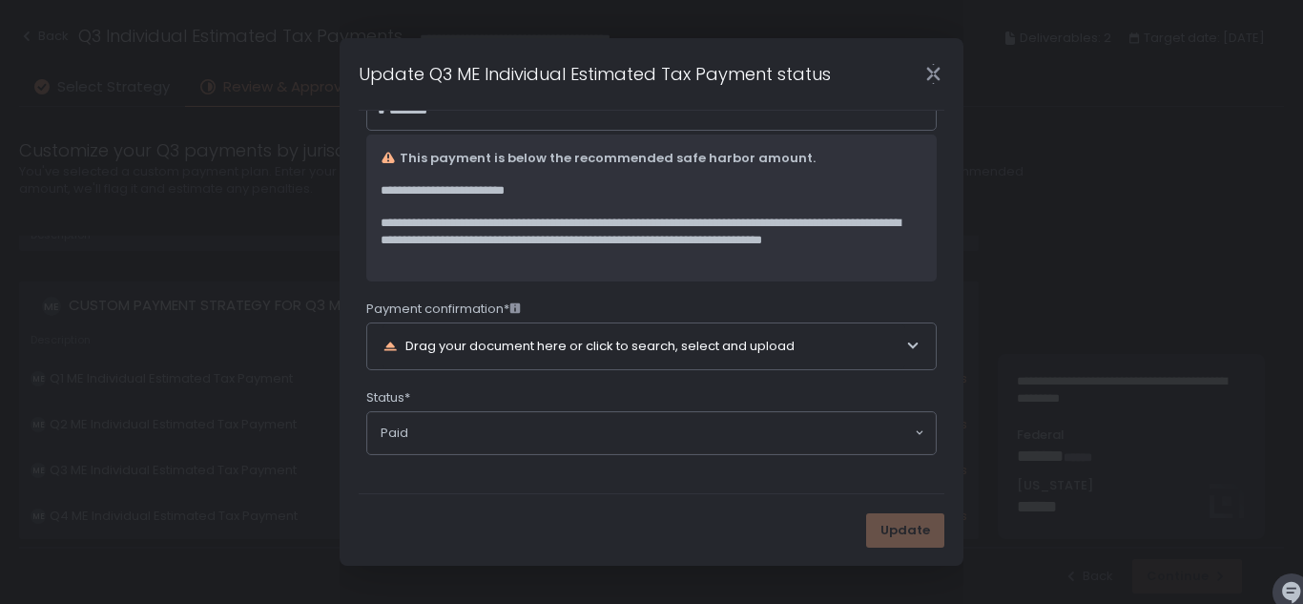
click at [905, 343] on icon at bounding box center [912, 346] width 15 height 15
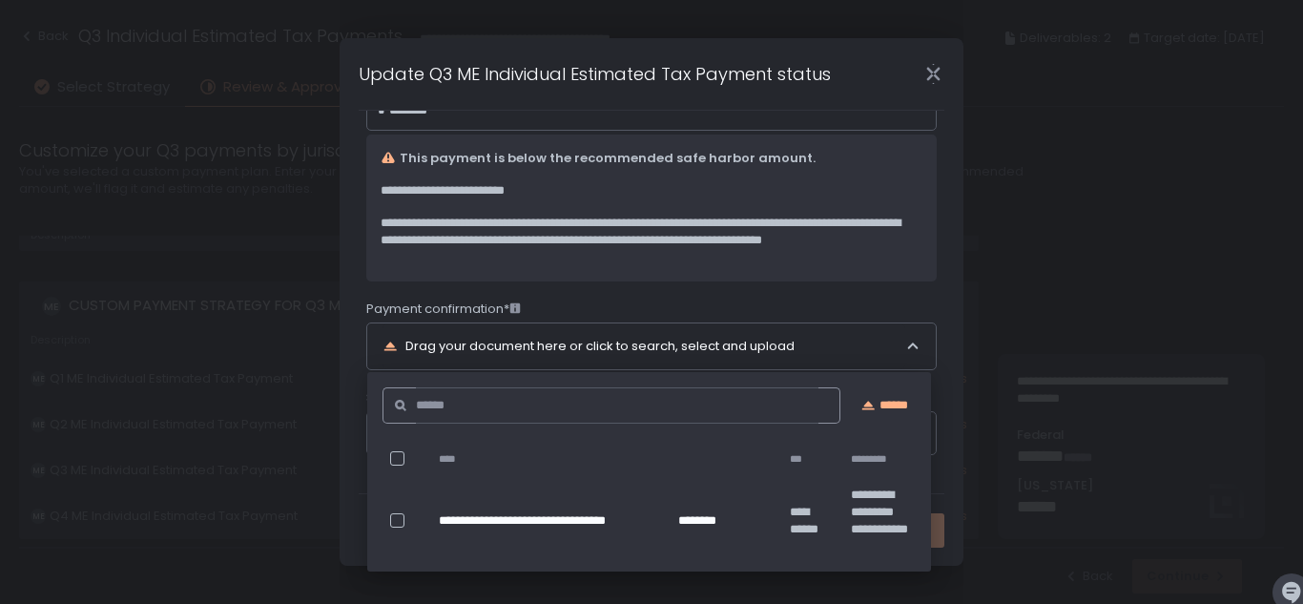
click at [692, 298] on div "**********" at bounding box center [651, 201] width 570 height 508
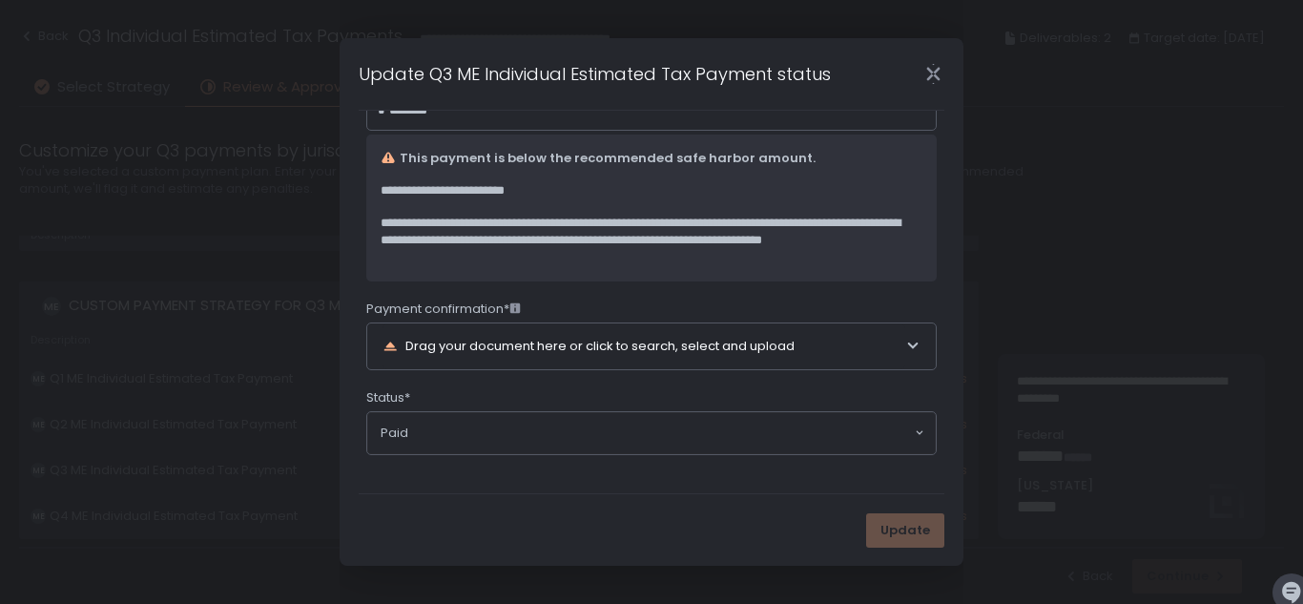
click at [870, 352] on div "Drag your document here or click to search, select and upload" at bounding box center [643, 346] width 523 height 46
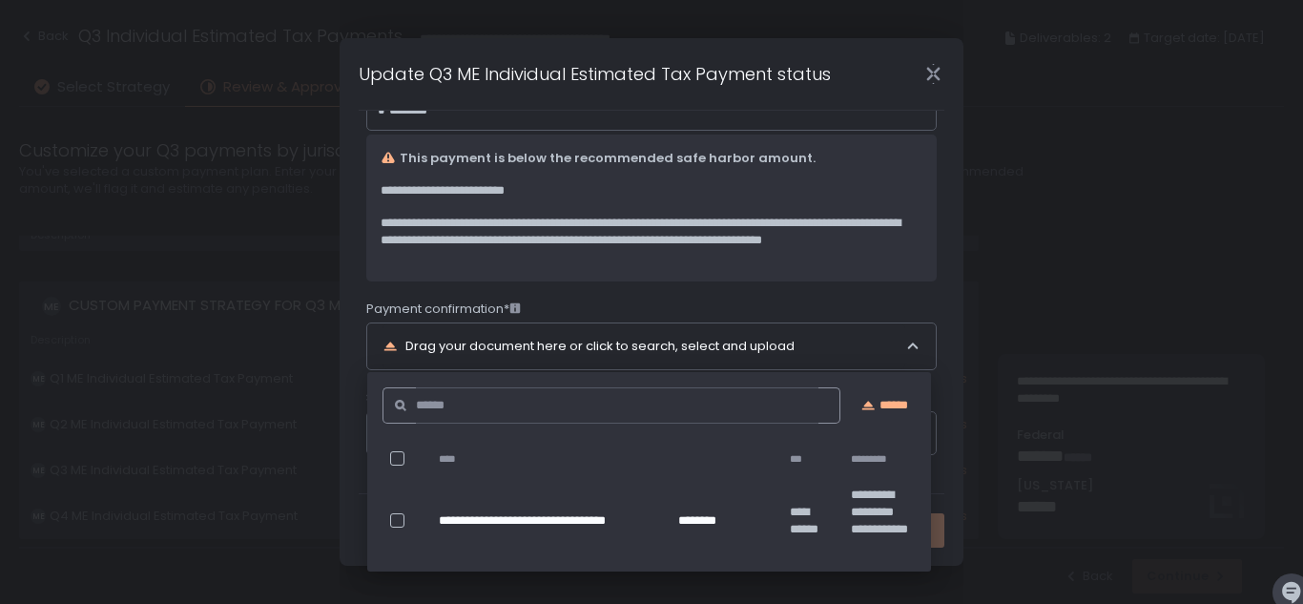
click at [392, 521] on div at bounding box center [397, 520] width 14 height 14
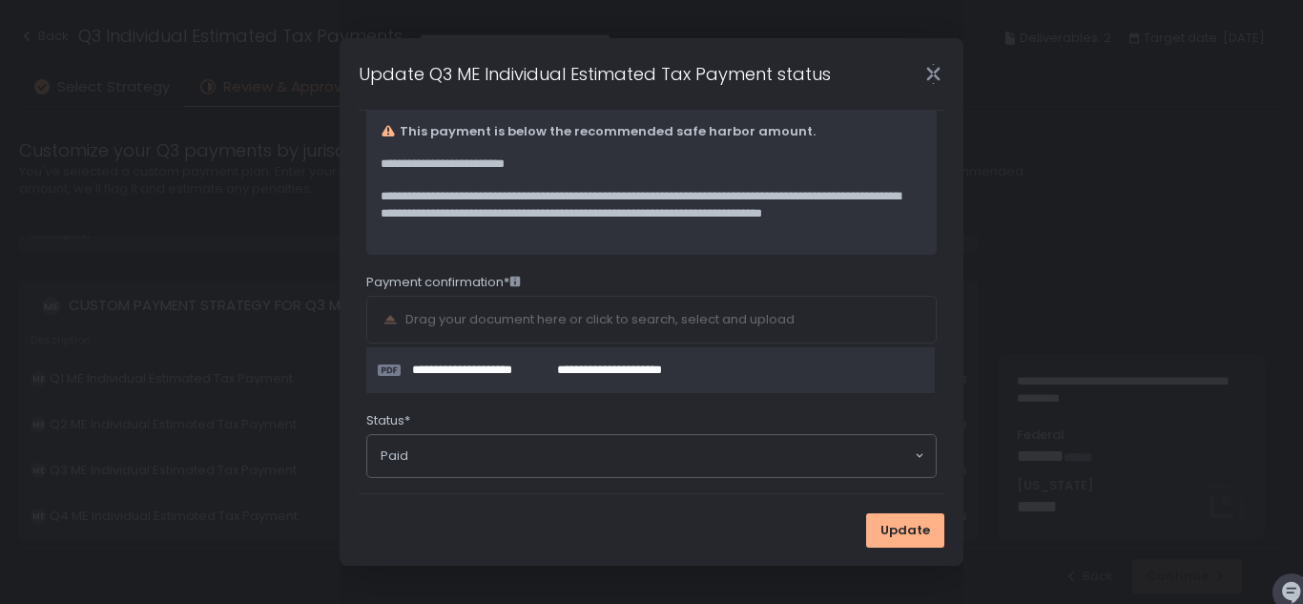
scroll to position [427, 0]
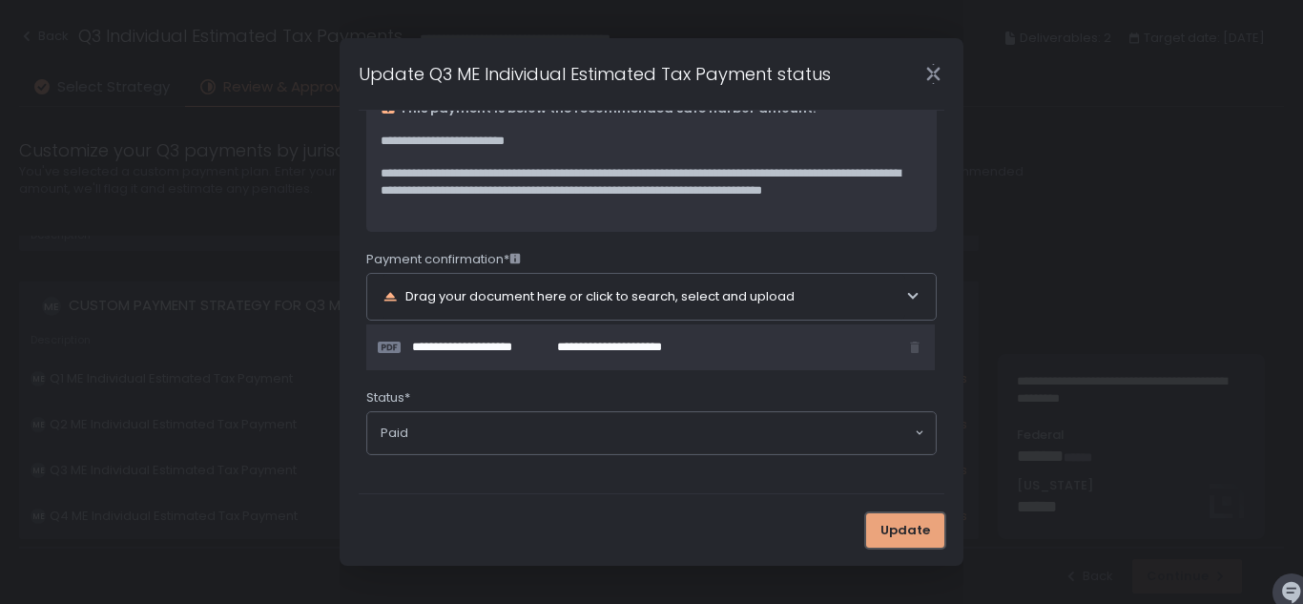
click at [919, 529] on span "Update" at bounding box center [905, 530] width 50 height 17
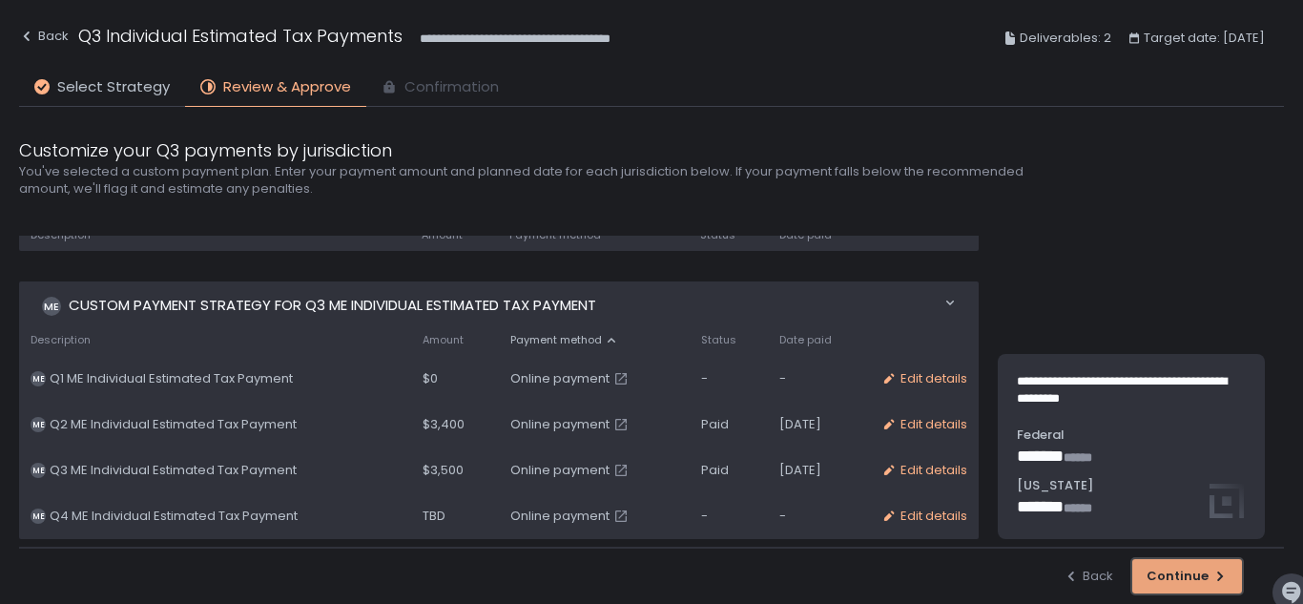
click at [1171, 581] on div "Continue" at bounding box center [1186, 575] width 81 height 17
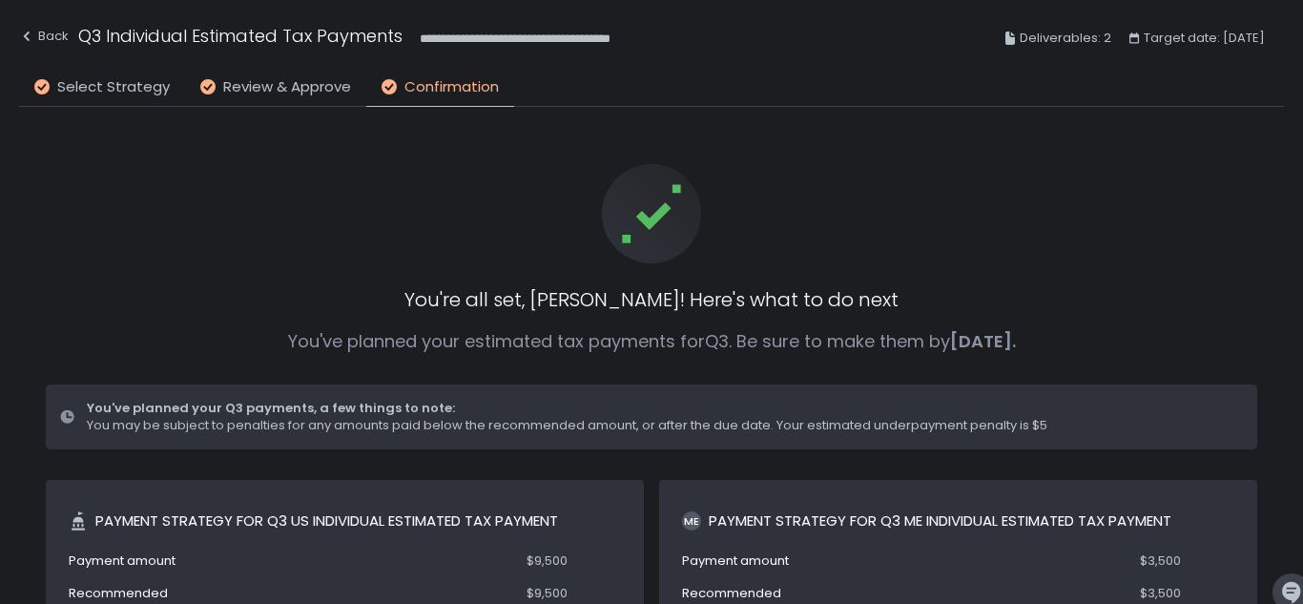
click at [648, 208] on icon at bounding box center [651, 213] width 67 height 67
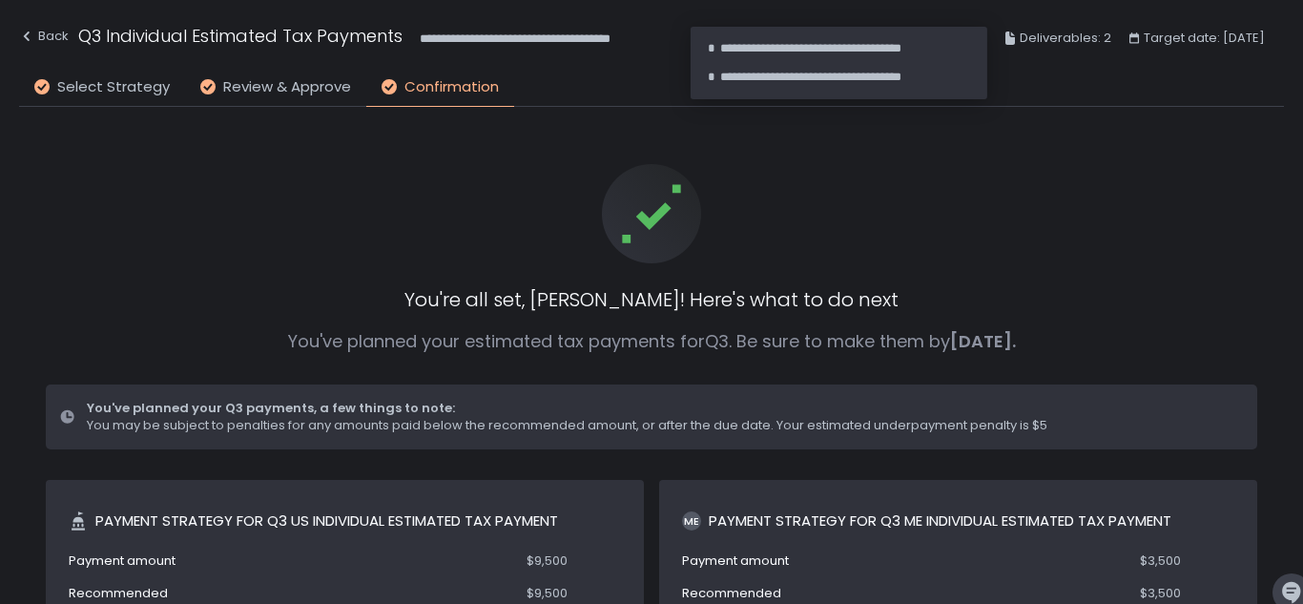
click at [1030, 38] on span "Deliverables: 2" at bounding box center [1065, 38] width 92 height 23
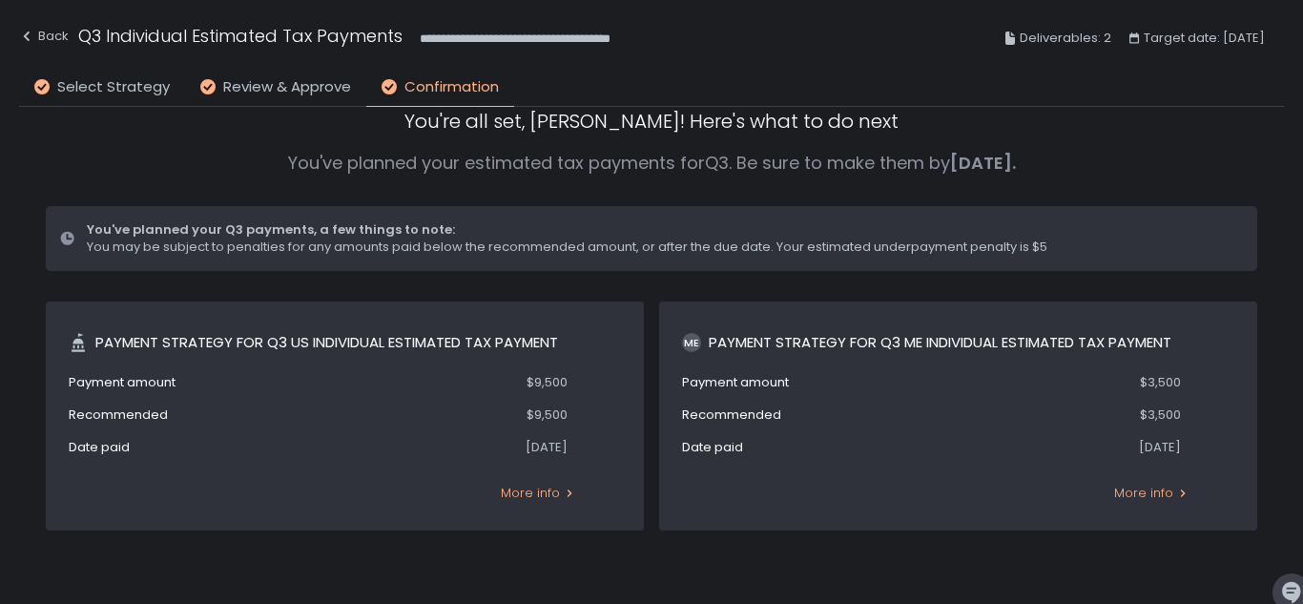
scroll to position [181, 0]
click at [54, 27] on div "Back" at bounding box center [44, 36] width 50 height 23
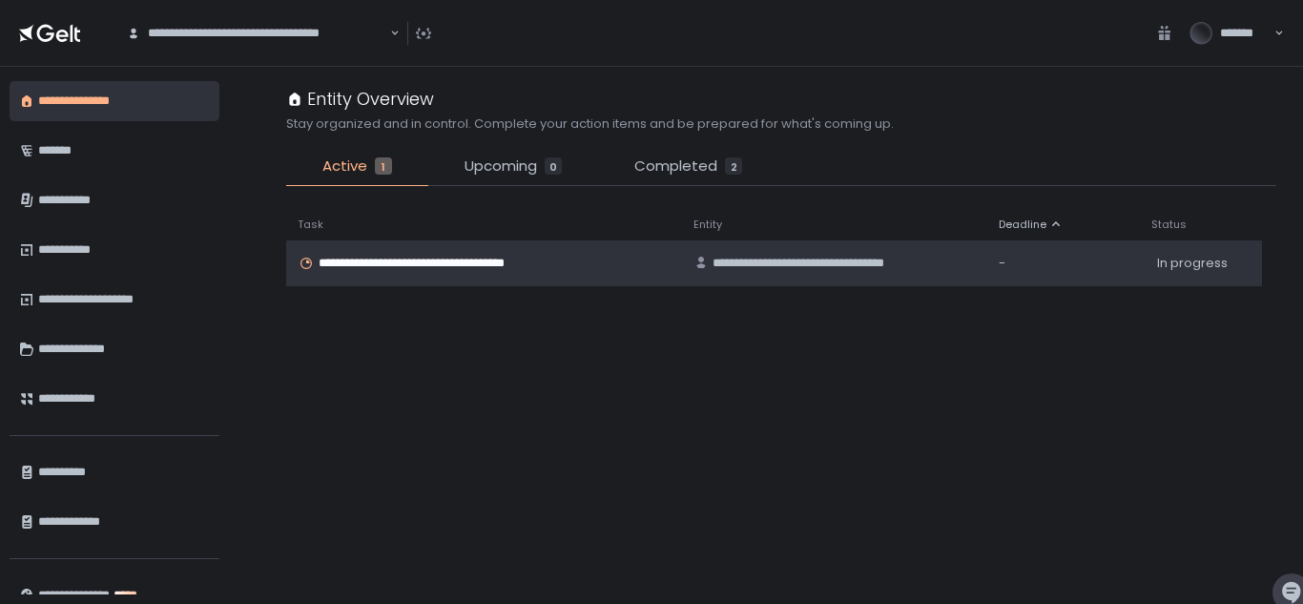
click at [431, 263] on span "**********" at bounding box center [435, 263] width 233 height 17
